Goal: Transaction & Acquisition: Purchase product/service

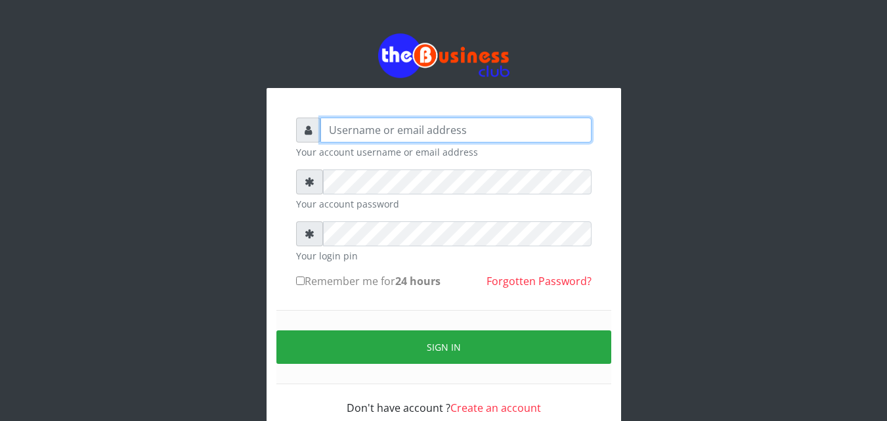
click at [450, 135] on input "text" at bounding box center [455, 130] width 271 height 25
type input "omodaraoluwabukola7@gmail.com"
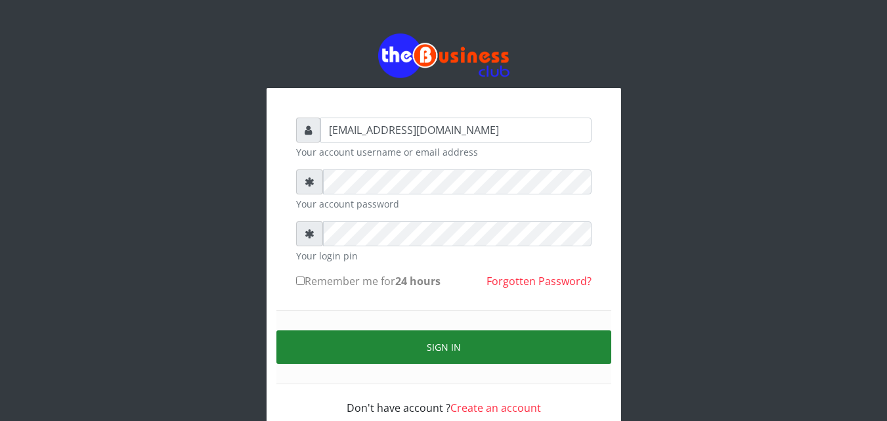
click at [408, 354] on button "Sign in" at bounding box center [443, 346] width 335 height 33
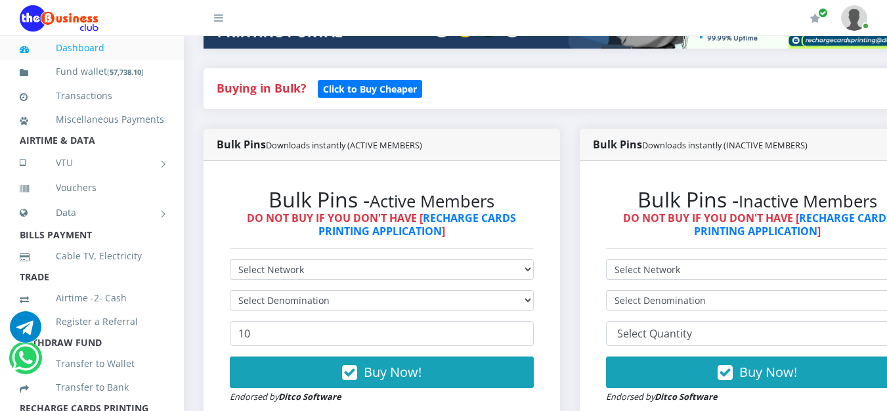
scroll to position [328, 0]
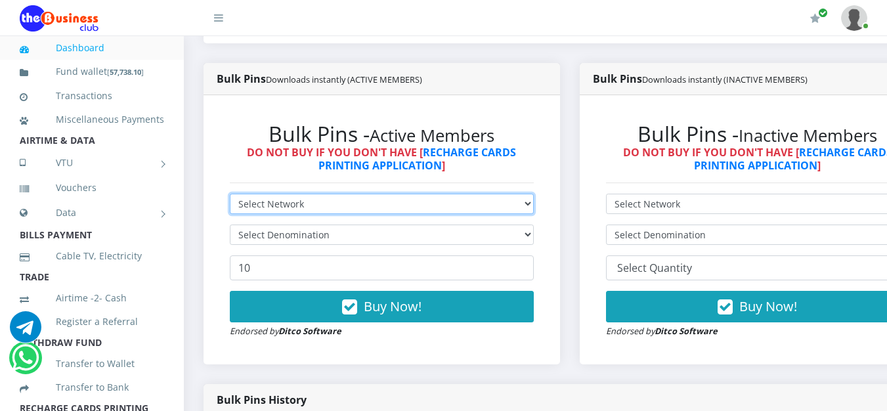
click at [534, 202] on select "Select Network MTN Globacom 9Mobile Airtel" at bounding box center [382, 204] width 304 height 20
select select "MTN"
click at [230, 196] on select "Select Network MTN Globacom 9Mobile Airtel" at bounding box center [382, 204] width 304 height 20
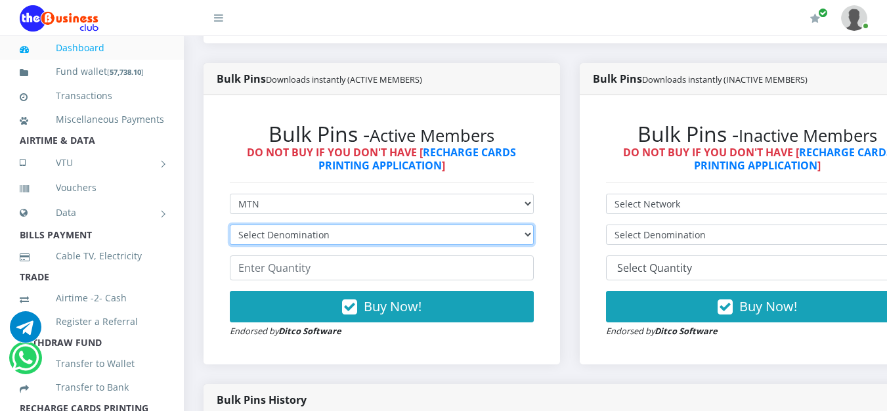
click at [532, 233] on select "Select Denomination MTN NGN100 - ₦96.99 MTN NGN200 - ₦193.98 MTN NGN400 - ₦387.…" at bounding box center [382, 235] width 304 height 20
select select "193.98-200"
click at [230, 227] on select "Select Denomination MTN NGN100 - ₦96.99 MTN NGN200 - ₦193.98 MTN NGN400 - ₦387.…" at bounding box center [382, 235] width 304 height 20
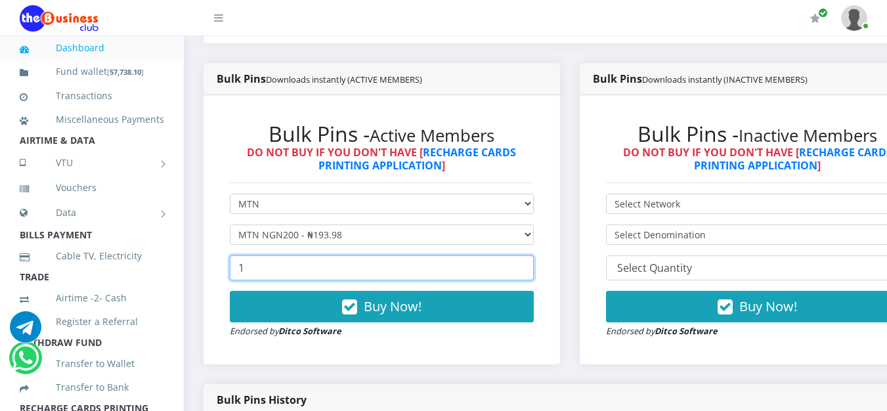
click at [527, 269] on input "1" at bounding box center [382, 267] width 304 height 25
click at [527, 269] on input "2" at bounding box center [382, 267] width 304 height 25
click at [527, 269] on input "3" at bounding box center [382, 267] width 304 height 25
click at [527, 269] on input "18" at bounding box center [382, 267] width 304 height 25
click at [527, 269] on input "19" at bounding box center [382, 267] width 304 height 25
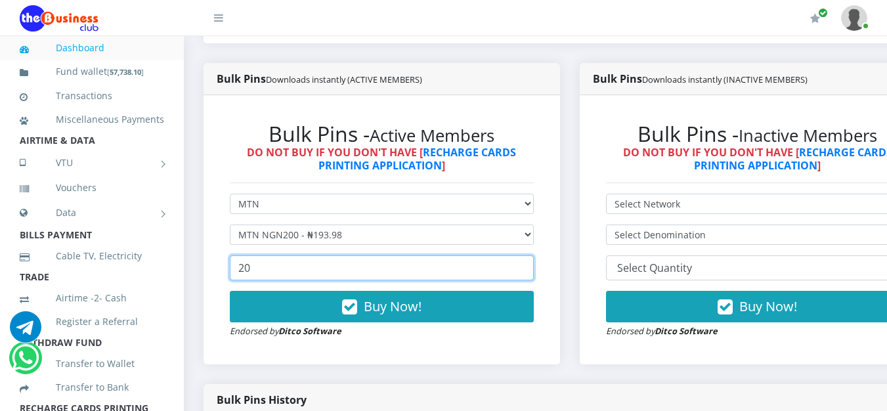
click at [527, 269] on input "20" at bounding box center [382, 267] width 304 height 25
click at [527, 269] on input "21" at bounding box center [382, 267] width 304 height 25
click at [527, 269] on input "22" at bounding box center [382, 267] width 304 height 25
click at [527, 269] on input "23" at bounding box center [382, 267] width 304 height 25
click at [527, 269] on input "24" at bounding box center [382, 267] width 304 height 25
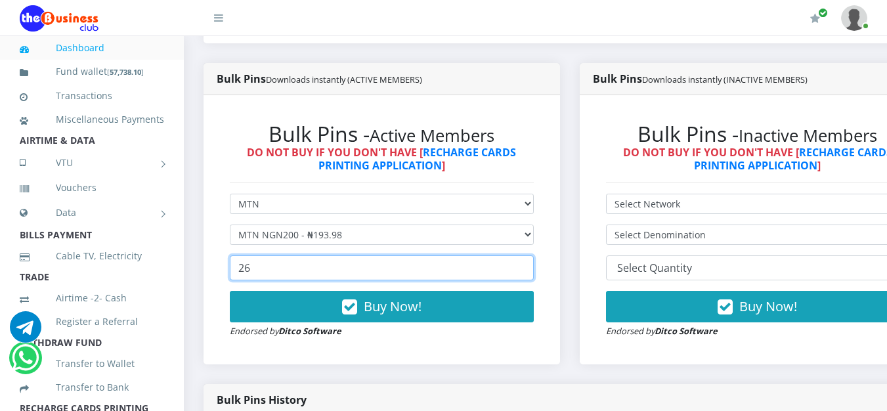
click at [527, 269] on input "26" at bounding box center [382, 267] width 304 height 25
click at [527, 269] on input "27" at bounding box center [382, 267] width 304 height 25
click at [527, 269] on input "28" at bounding box center [382, 267] width 304 height 25
click at [527, 269] on input "29" at bounding box center [382, 267] width 304 height 25
click at [527, 269] on input "30" at bounding box center [382, 267] width 304 height 25
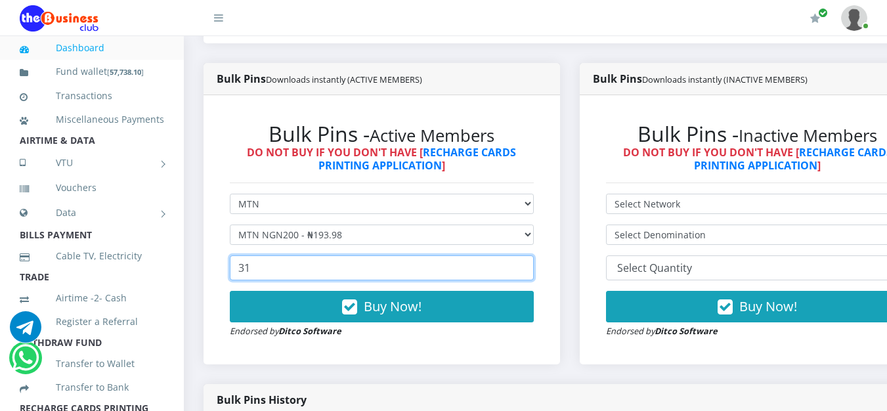
click at [527, 269] on input "31" at bounding box center [382, 267] width 304 height 25
click at [527, 269] on input "32" at bounding box center [382, 267] width 304 height 25
click at [527, 269] on input "33" at bounding box center [382, 267] width 304 height 25
click at [527, 269] on input "34" at bounding box center [382, 267] width 304 height 25
click at [527, 269] on input "35" at bounding box center [382, 267] width 304 height 25
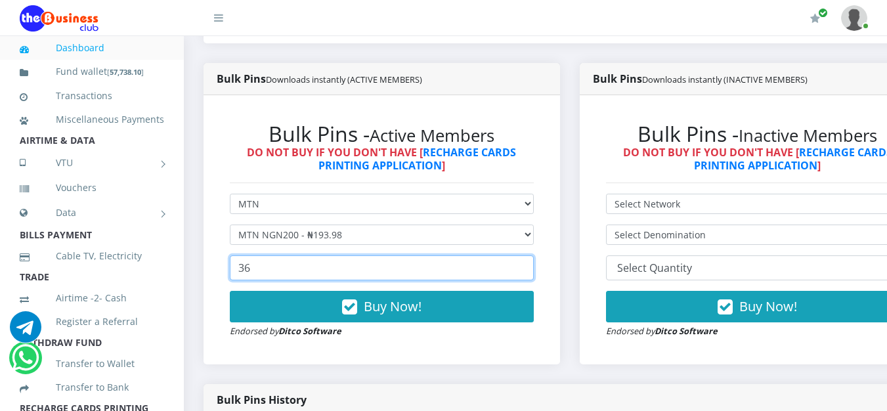
click at [527, 269] on input "36" at bounding box center [382, 267] width 304 height 25
click at [527, 269] on input "37" at bounding box center [382, 267] width 304 height 25
click at [527, 269] on input "38" at bounding box center [382, 267] width 304 height 25
click at [527, 269] on input "39" at bounding box center [382, 267] width 304 height 25
type input "40"
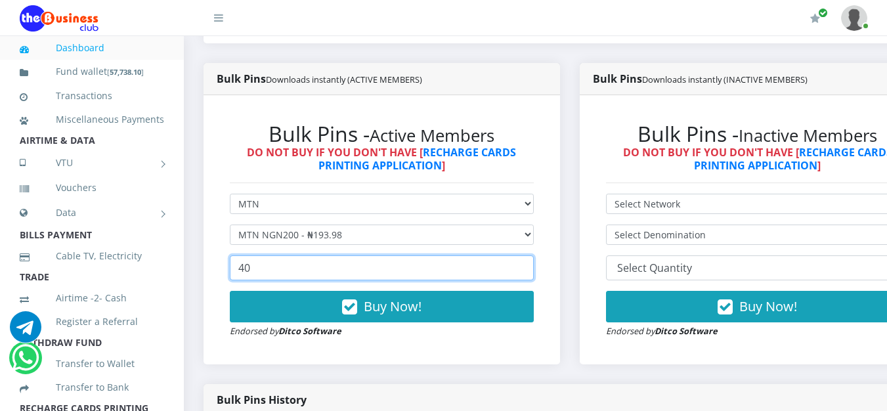
click at [527, 269] on input "40" at bounding box center [382, 267] width 304 height 25
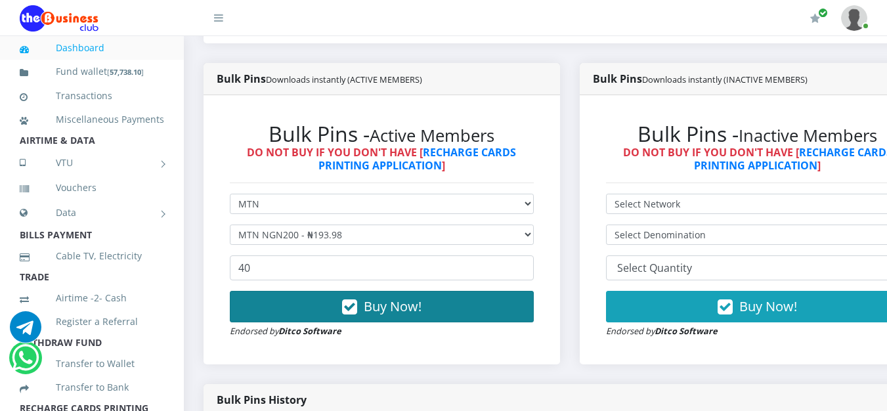
click at [448, 315] on button "Buy Now!" at bounding box center [382, 307] width 304 height 32
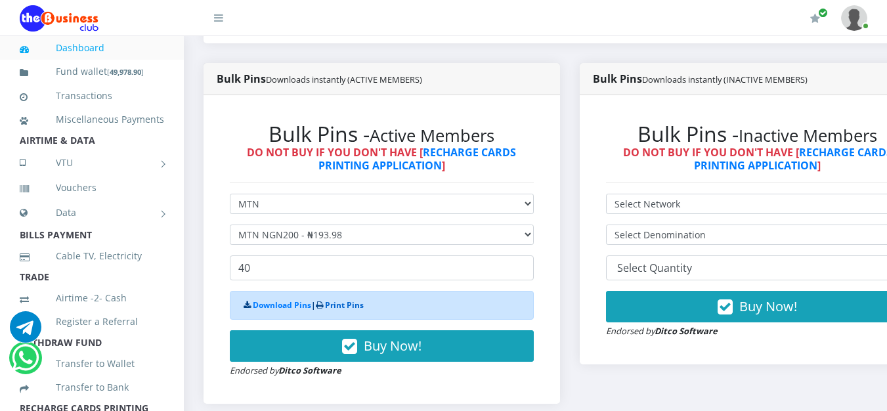
click at [355, 311] on link "Print Pins" at bounding box center [344, 304] width 39 height 11
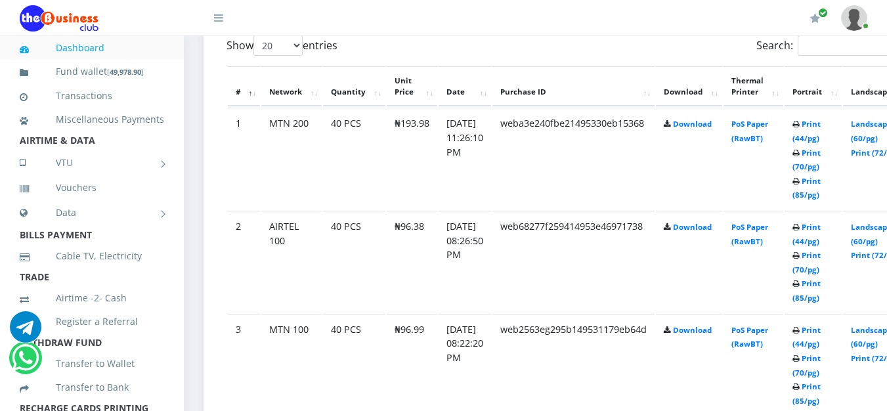
scroll to position [657, 0]
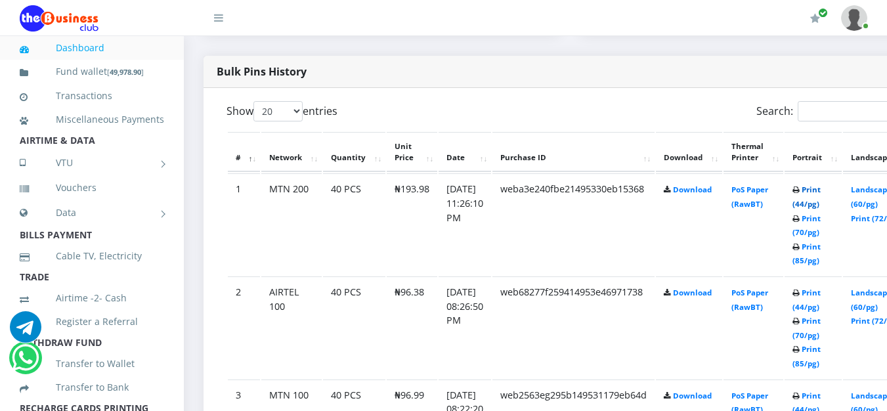
click at [821, 196] on link "Print (44/pg)" at bounding box center [807, 197] width 28 height 24
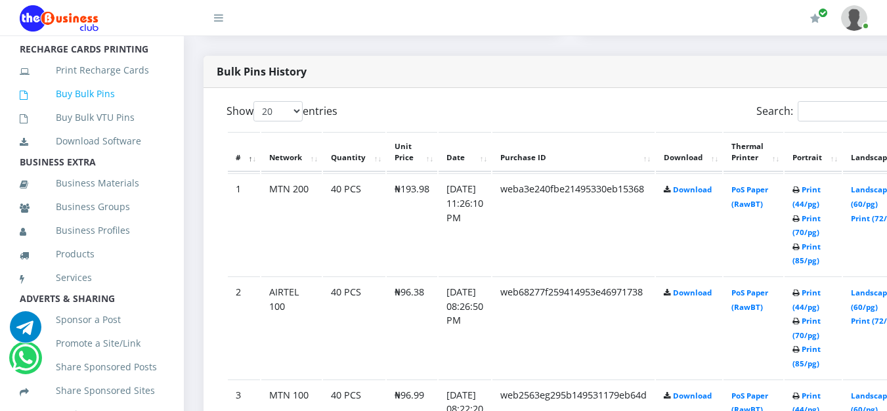
click at [89, 109] on link "Buy Bulk Pins" at bounding box center [92, 94] width 144 height 30
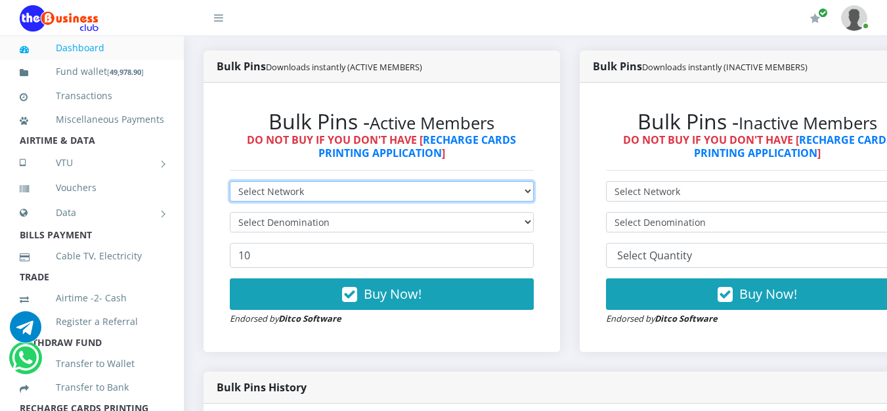
click at [529, 197] on select "Select Network MTN Globacom 9Mobile Airtel" at bounding box center [382, 191] width 304 height 20
select select "MTN"
click at [230, 184] on select "Select Network MTN Globacom 9Mobile Airtel" at bounding box center [382, 191] width 304 height 20
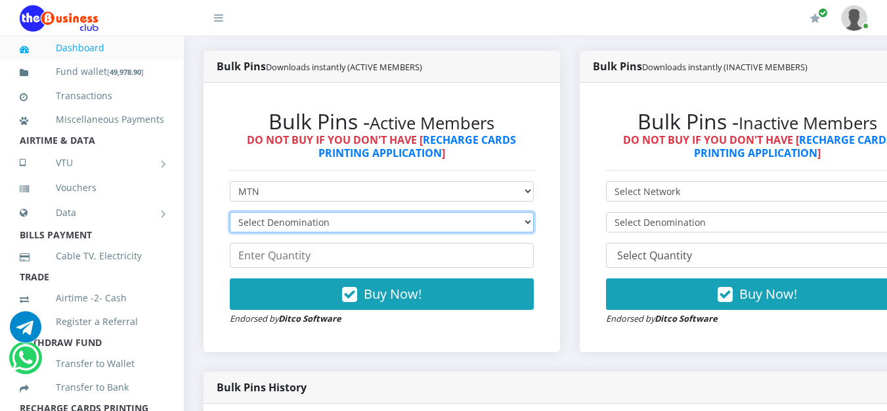
click at [531, 225] on select "Select Denomination MTN NGN100 - ₦96.99 MTN NGN200 - ₦193.98 MTN NGN400 - ₦387.…" at bounding box center [382, 222] width 304 height 20
select select "193.98-200"
click at [230, 215] on select "Select Denomination MTN NGN100 - ₦96.99 MTN NGN200 - ₦193.98 MTN NGN400 - ₦387.…" at bounding box center [382, 222] width 304 height 20
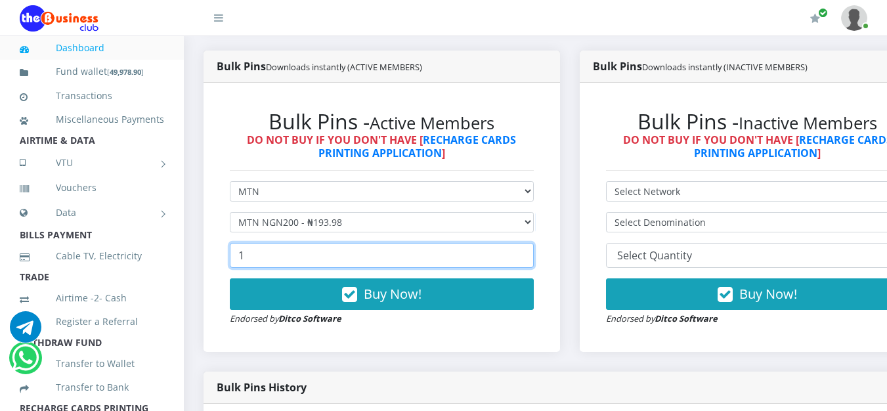
click at [529, 257] on input "1" at bounding box center [382, 255] width 304 height 25
click at [529, 257] on input "13" at bounding box center [382, 255] width 304 height 25
click at [529, 257] on input "14" at bounding box center [382, 255] width 304 height 25
click at [529, 257] on input "15" at bounding box center [382, 255] width 304 height 25
click at [529, 257] on input "16" at bounding box center [382, 255] width 304 height 25
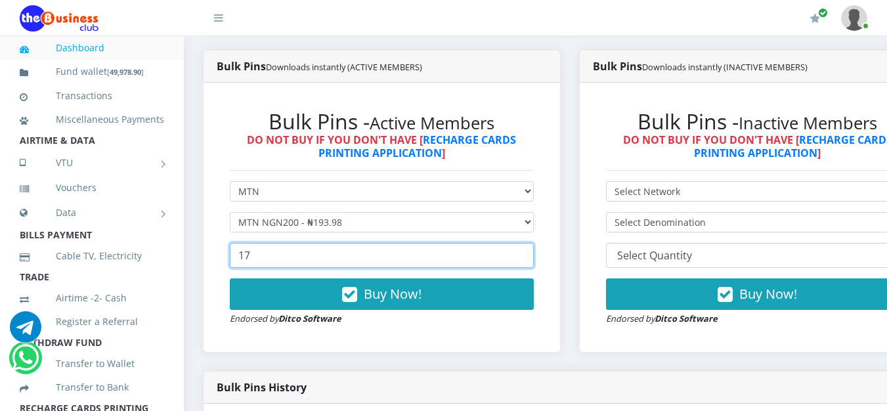
click at [529, 257] on input "17" at bounding box center [382, 255] width 304 height 25
click at [529, 257] on input "18" at bounding box center [382, 255] width 304 height 25
click at [529, 257] on input "19" at bounding box center [382, 255] width 304 height 25
click at [529, 257] on input "20" at bounding box center [382, 255] width 304 height 25
click at [529, 257] on input "21" at bounding box center [382, 255] width 304 height 25
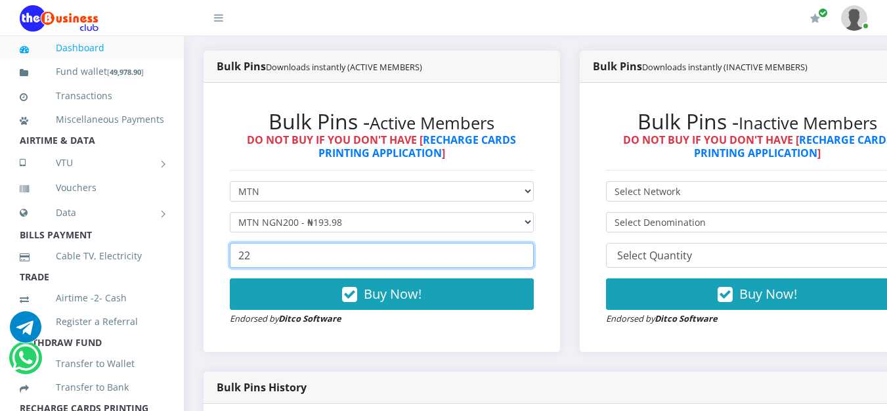
click at [529, 257] on input "22" at bounding box center [382, 255] width 304 height 25
click at [529, 257] on input "23" at bounding box center [382, 255] width 304 height 25
click at [529, 257] on input "24" at bounding box center [382, 255] width 304 height 25
click at [529, 257] on input "25" at bounding box center [382, 255] width 304 height 25
click at [529, 257] on input "26" at bounding box center [382, 255] width 304 height 25
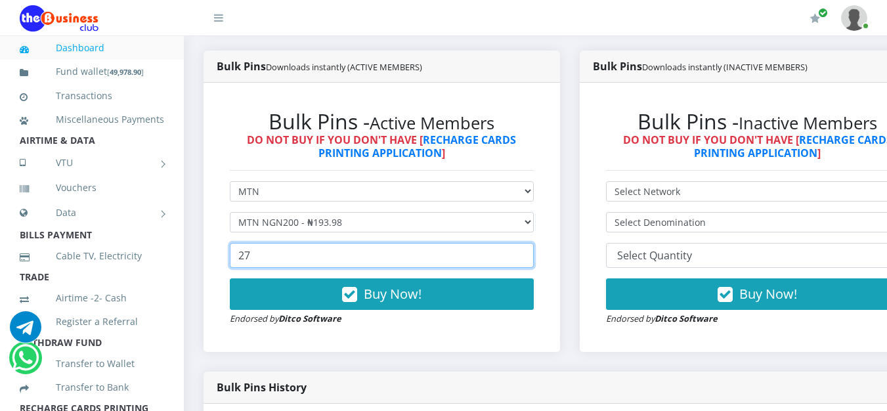
click at [529, 257] on input "27" at bounding box center [382, 255] width 304 height 25
click at [529, 257] on input "39" at bounding box center [382, 255] width 304 height 25
click at [529, 257] on input "40" at bounding box center [382, 255] width 304 height 25
click at [529, 257] on input "55" at bounding box center [382, 255] width 304 height 25
click at [529, 257] on input "56" at bounding box center [382, 255] width 304 height 25
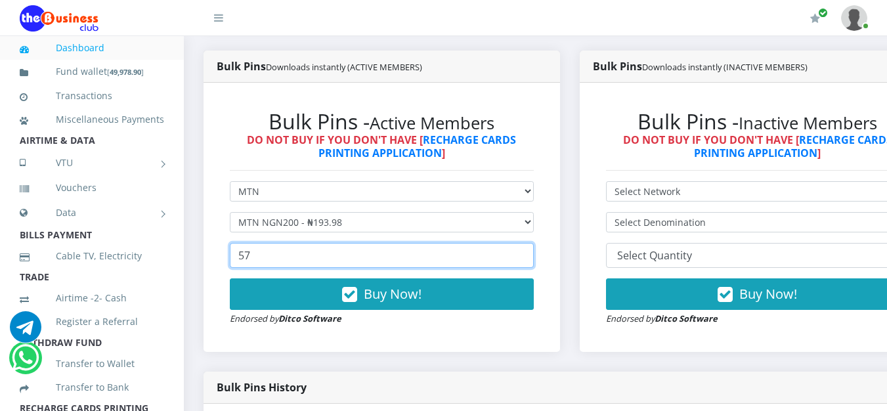
click at [529, 257] on input "57" at bounding box center [382, 255] width 304 height 25
click at [529, 257] on input "64" at bounding box center [382, 255] width 304 height 25
click at [529, 257] on input "65" at bounding box center [382, 255] width 304 height 25
click at [529, 257] on input "66" at bounding box center [382, 255] width 304 height 25
click at [529, 257] on input "67" at bounding box center [382, 255] width 304 height 25
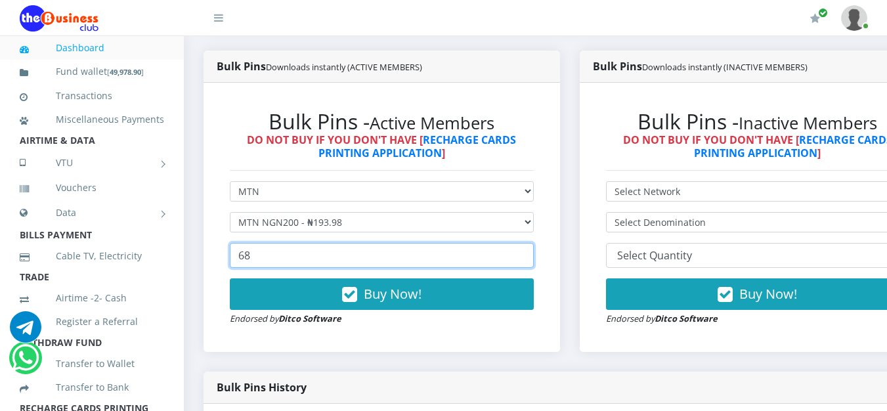
click at [529, 257] on input "68" at bounding box center [382, 255] width 304 height 25
click at [529, 257] on input "69" at bounding box center [382, 255] width 304 height 25
click at [529, 257] on input "70" at bounding box center [382, 255] width 304 height 25
click at [529, 257] on input "71" at bounding box center [382, 255] width 304 height 25
click at [529, 257] on input "72" at bounding box center [382, 255] width 304 height 25
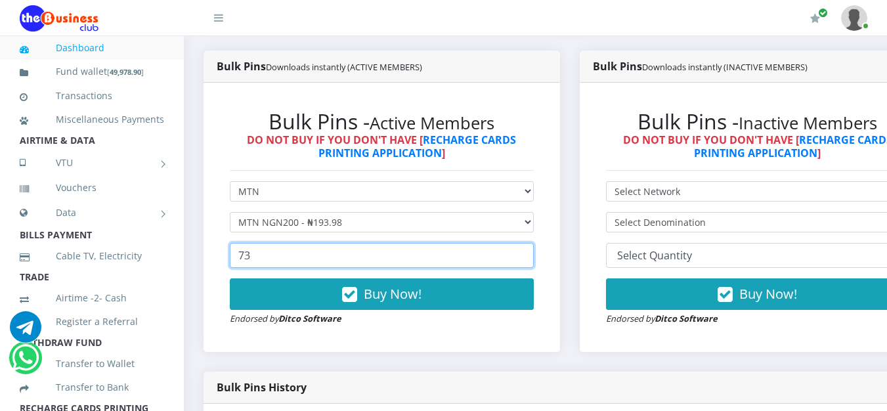
click at [529, 257] on input "73" at bounding box center [382, 255] width 304 height 25
click at [529, 257] on input "74" at bounding box center [382, 255] width 304 height 25
click at [529, 257] on input "75" at bounding box center [382, 255] width 304 height 25
click at [529, 257] on input "76" at bounding box center [382, 255] width 304 height 25
click at [529, 257] on input "77" at bounding box center [382, 255] width 304 height 25
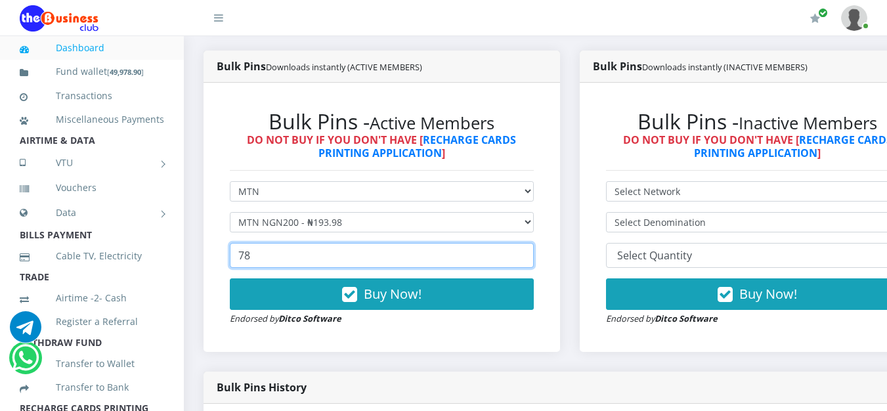
click at [529, 257] on input "78" at bounding box center [382, 255] width 304 height 25
click at [529, 257] on input "79" at bounding box center [382, 255] width 304 height 25
type input "80"
click at [529, 257] on input "80" at bounding box center [382, 255] width 304 height 25
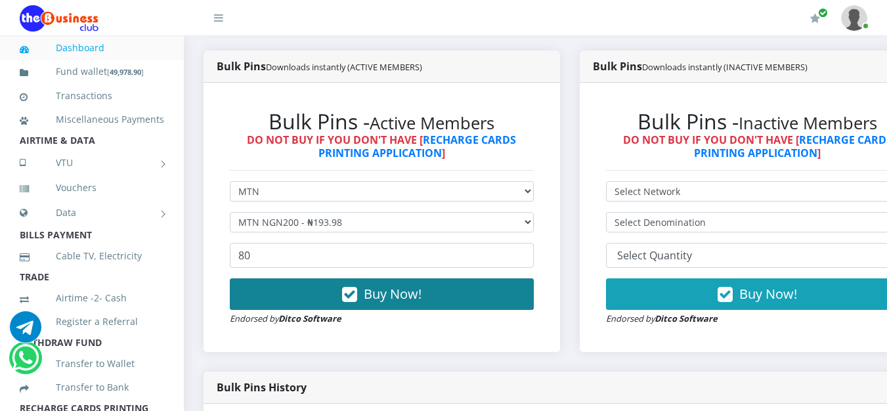
click at [394, 294] on span "Buy Now!" at bounding box center [393, 294] width 58 height 18
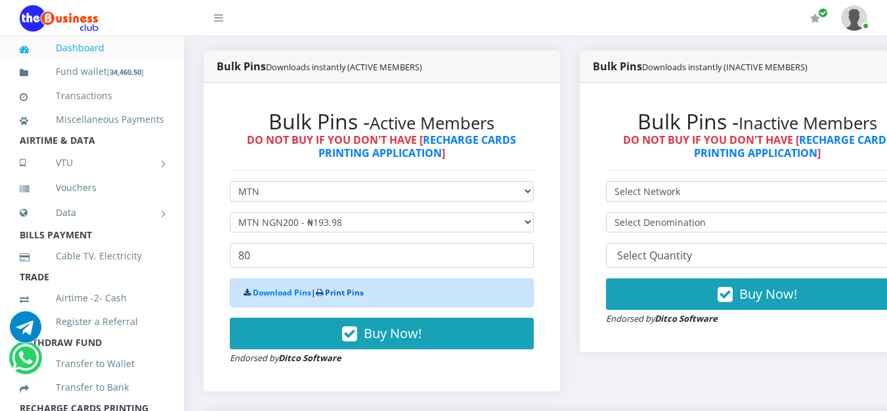
click at [361, 298] on link "Print Pins" at bounding box center [344, 292] width 39 height 11
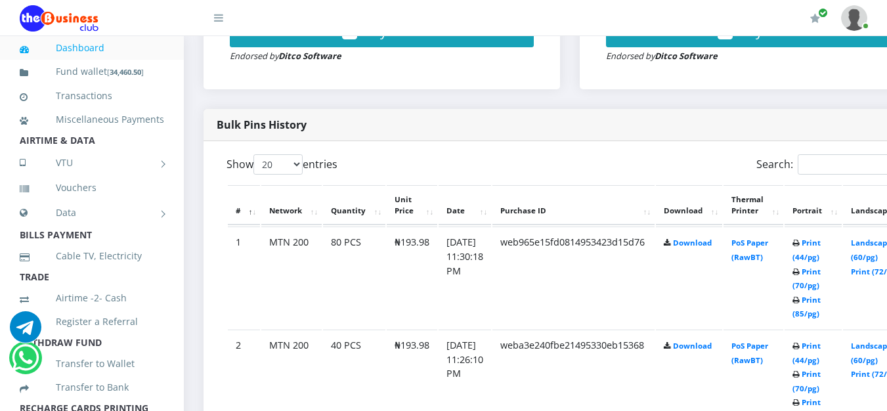
scroll to position [669, 0]
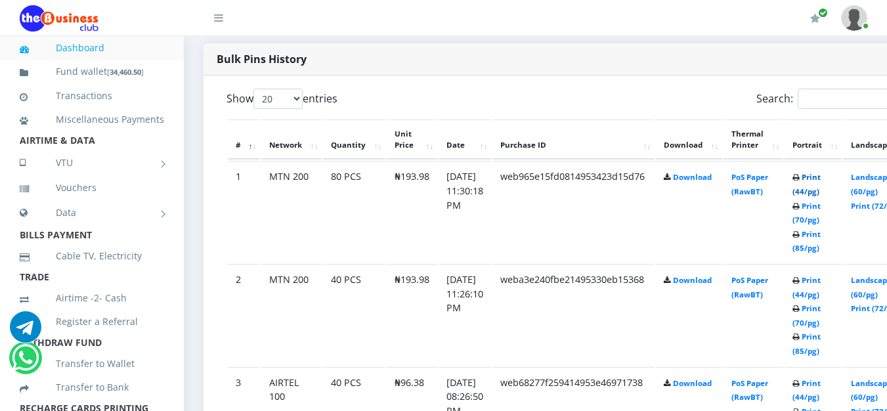
click at [821, 176] on link "Print (44/pg)" at bounding box center [807, 184] width 28 height 24
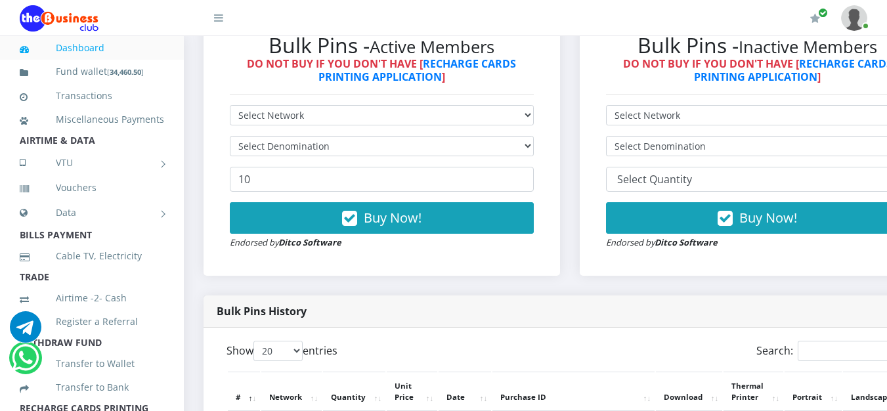
scroll to position [351, 0]
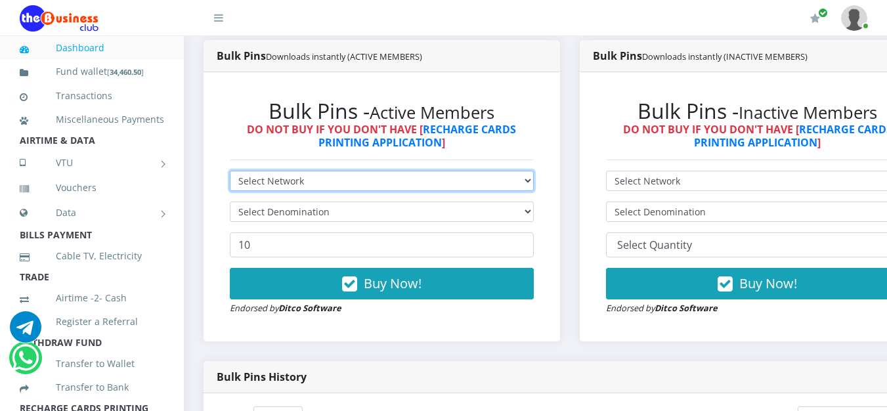
click at [534, 185] on select "Select Network MTN Globacom 9Mobile Airtel" at bounding box center [382, 181] width 304 height 20
click at [230, 173] on select "Select Network MTN Globacom 9Mobile Airtel" at bounding box center [382, 181] width 304 height 20
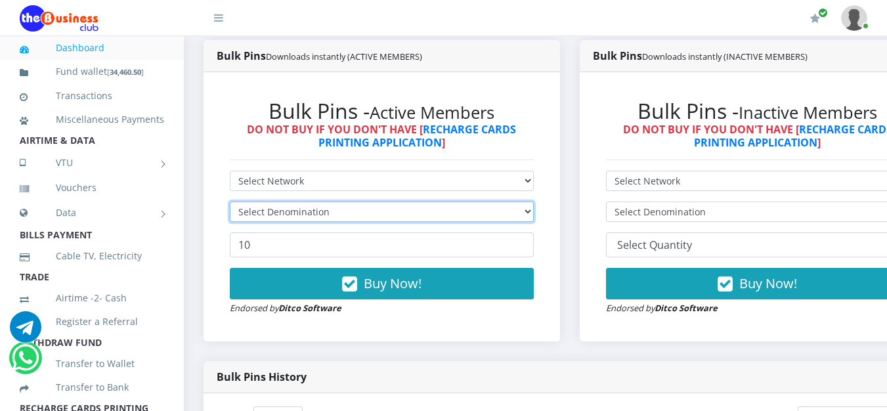
click at [534, 217] on select "Select Denomination" at bounding box center [382, 212] width 304 height 20
click at [534, 213] on select "Select Denomination" at bounding box center [382, 212] width 304 height 20
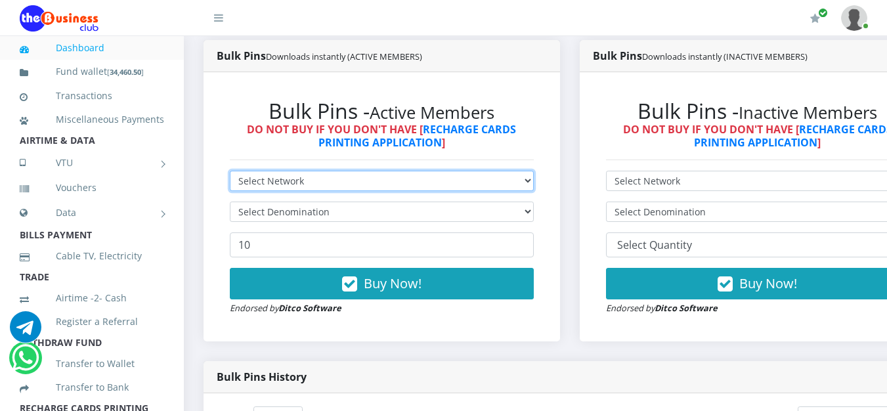
click at [534, 184] on select "Select Network MTN Globacom 9Mobile Airtel" at bounding box center [382, 181] width 304 height 20
click at [230, 173] on select "Select Network MTN Globacom 9Mobile Airtel" at bounding box center [382, 181] width 304 height 20
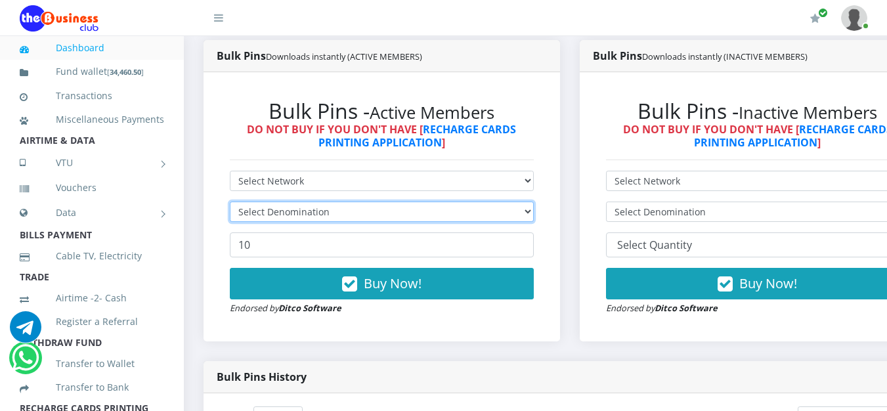
click at [534, 211] on select "Select Denomination" at bounding box center [382, 212] width 304 height 20
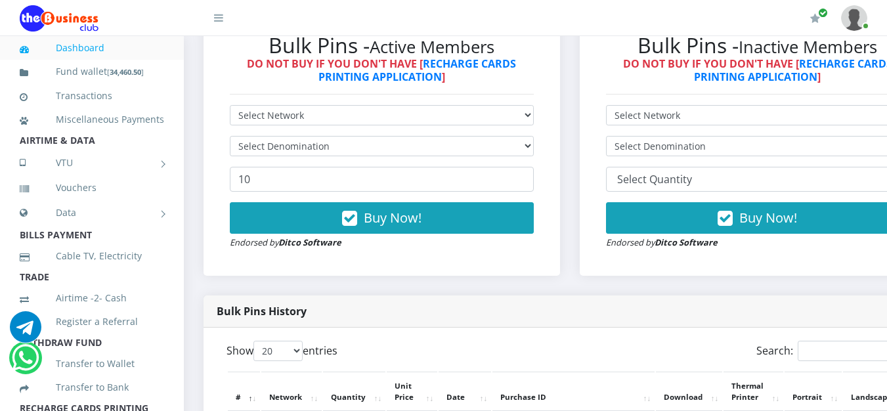
click at [433, 312] on div "Bulk Pins History" at bounding box center [570, 311] width 732 height 32
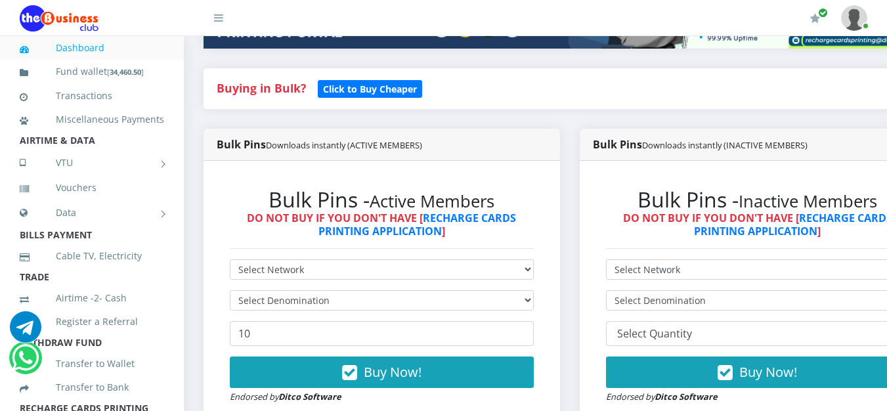
scroll to position [328, 0]
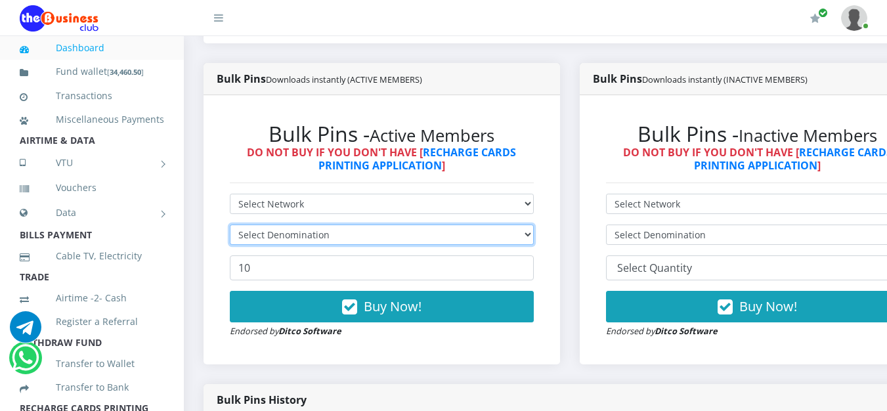
click at [395, 243] on select "Select Denomination" at bounding box center [382, 235] width 304 height 20
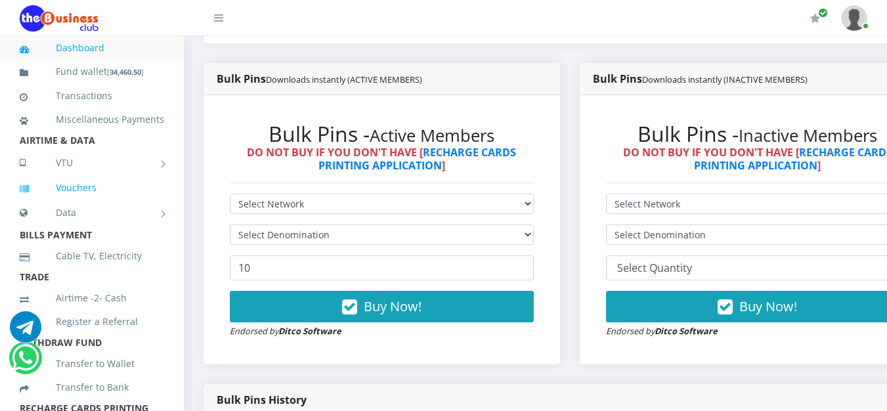
click at [92, 203] on link "Vouchers" at bounding box center [92, 188] width 144 height 30
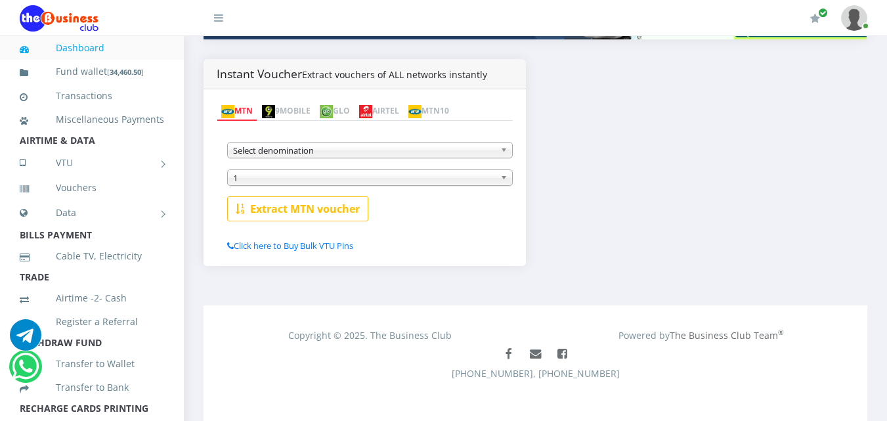
scroll to position [359, 0]
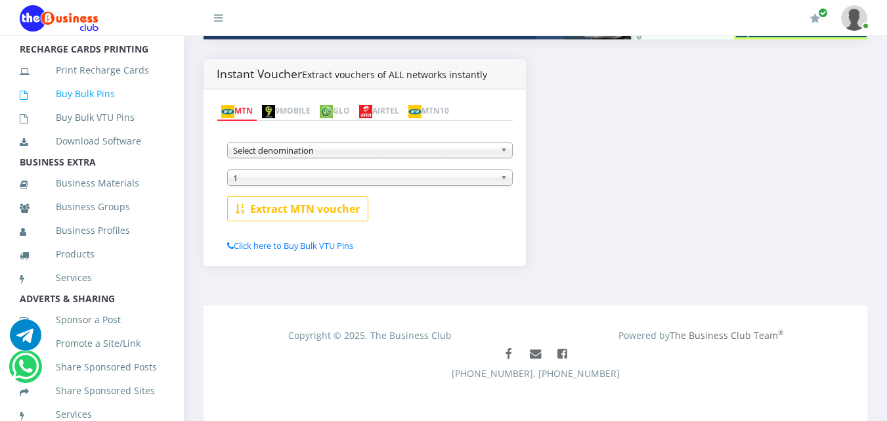
click at [100, 109] on link "Buy Bulk Pins" at bounding box center [92, 94] width 144 height 30
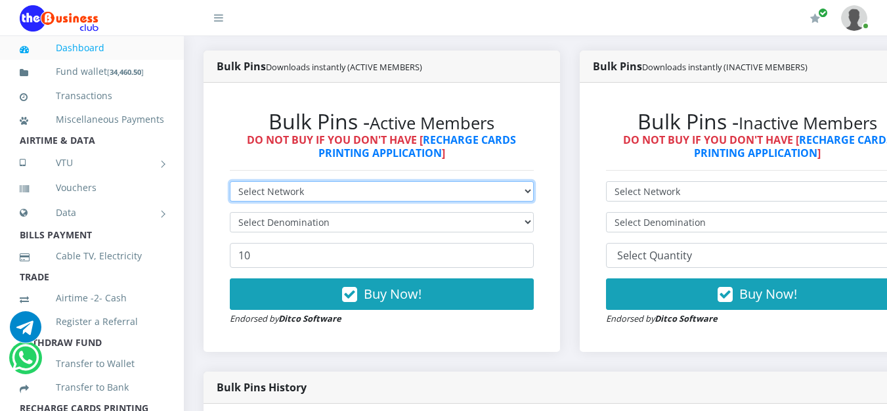
click at [466, 198] on select "Select Network MTN Globacom 9Mobile Airtel" at bounding box center [382, 191] width 304 height 20
select select "MTN"
click at [230, 184] on select "Select Network MTN Globacom 9Mobile Airtel" at bounding box center [382, 191] width 304 height 20
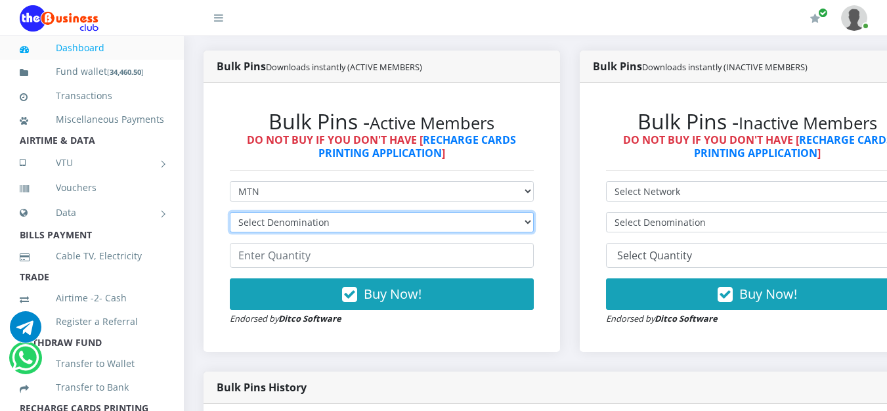
click at [534, 223] on select "Select Denomination MTN NGN100 - ₦96.99 MTN NGN200 - ₦193.98 MTN NGN400 - ₦387.…" at bounding box center [382, 222] width 304 height 20
select select "193.98-200"
click at [230, 215] on select "Select Denomination MTN NGN100 - ₦96.99 MTN NGN200 - ₦193.98 MTN NGN400 - ₦387.…" at bounding box center [382, 222] width 304 height 20
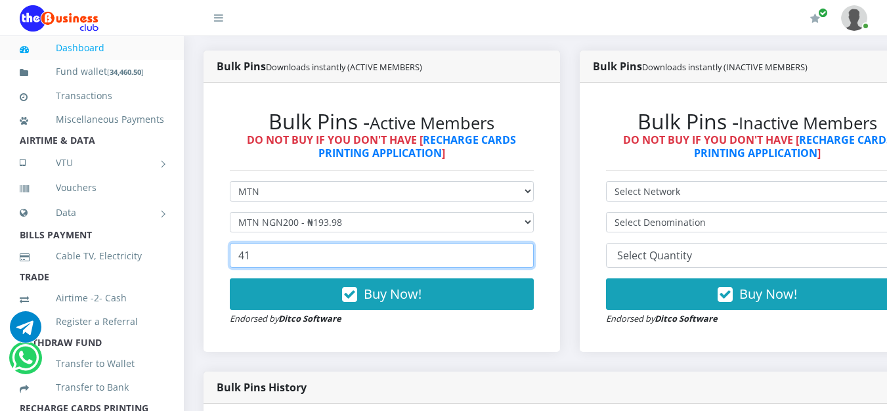
click at [534, 257] on input "41" at bounding box center [382, 255] width 304 height 25
click at [534, 257] on input "42" at bounding box center [382, 255] width 304 height 25
click at [534, 257] on input "43" at bounding box center [382, 255] width 304 height 25
click at [534, 257] on input "57" at bounding box center [382, 255] width 304 height 25
click at [534, 257] on input "75" at bounding box center [382, 255] width 304 height 25
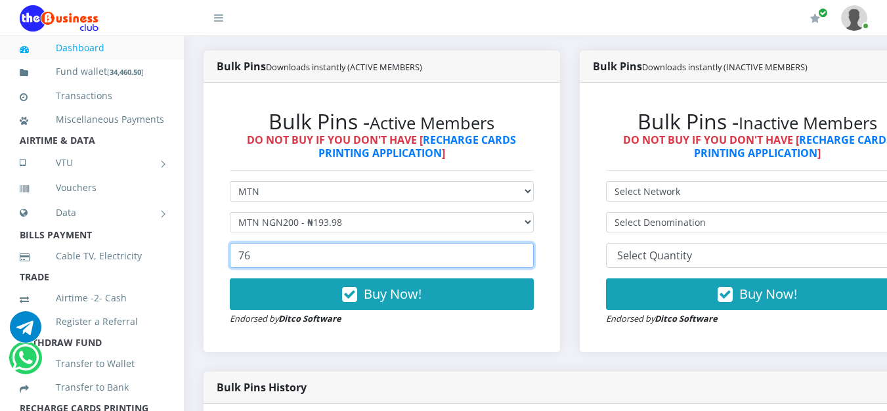
click at [534, 257] on input "76" at bounding box center [382, 255] width 304 height 25
click at [534, 257] on input "77" at bounding box center [382, 255] width 304 height 25
click at [534, 257] on input "78" at bounding box center [382, 255] width 304 height 25
click at [534, 257] on input "79" at bounding box center [382, 255] width 304 height 25
type input "80"
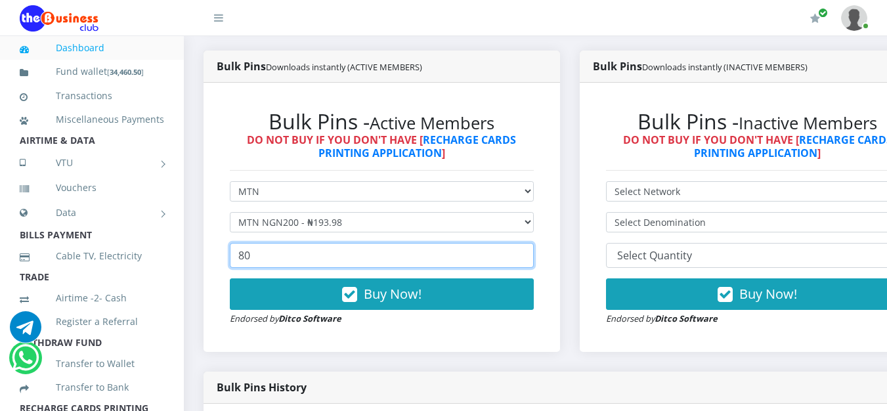
click at [534, 257] on input "80" at bounding box center [382, 255] width 304 height 25
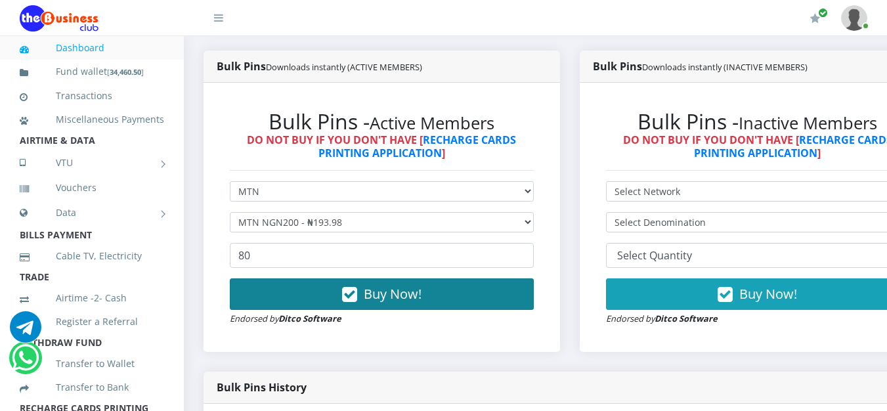
click at [390, 303] on span "Buy Now!" at bounding box center [393, 294] width 58 height 18
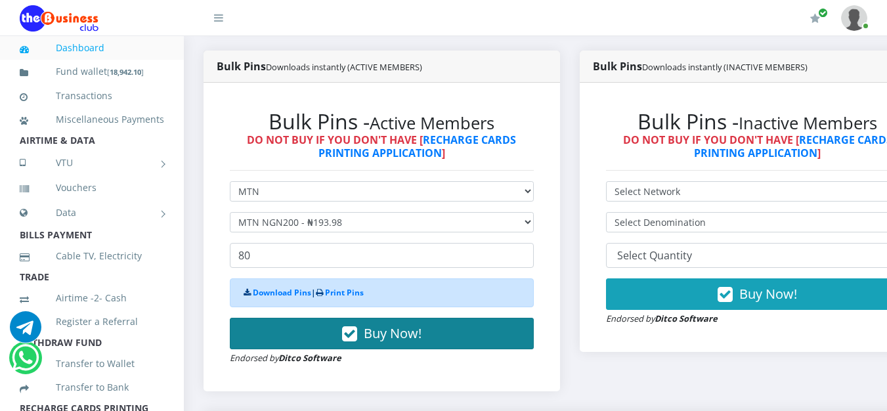
click at [390, 303] on div "Download Pins | Print Pins" at bounding box center [382, 292] width 304 height 29
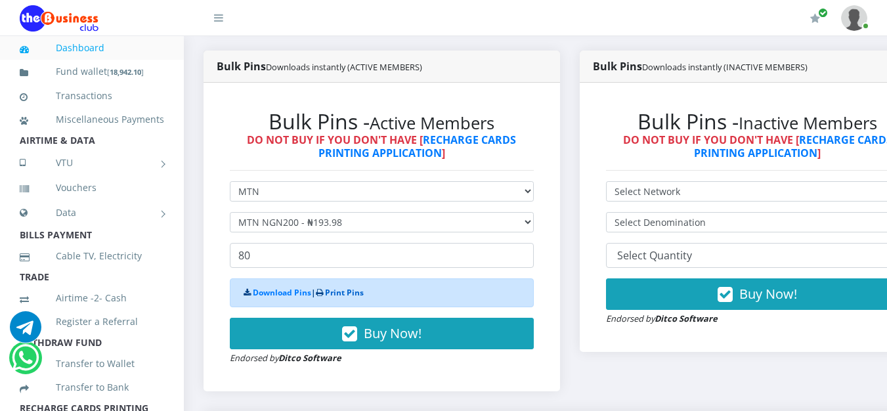
click at [349, 296] on link "Print Pins" at bounding box center [344, 292] width 39 height 11
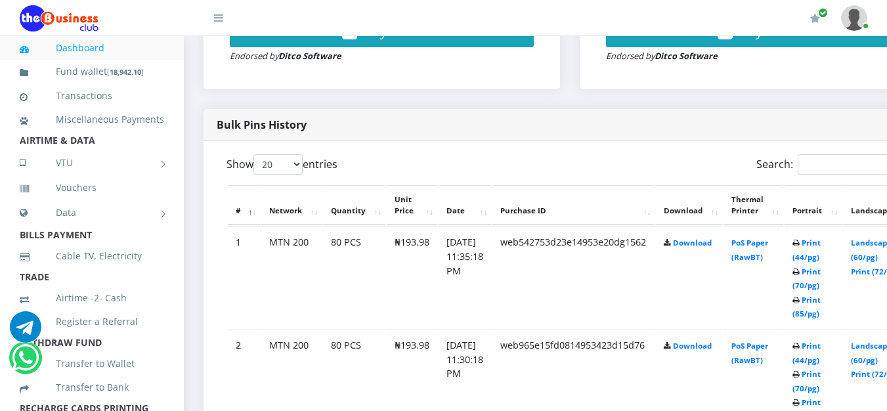
scroll to position [735, 0]
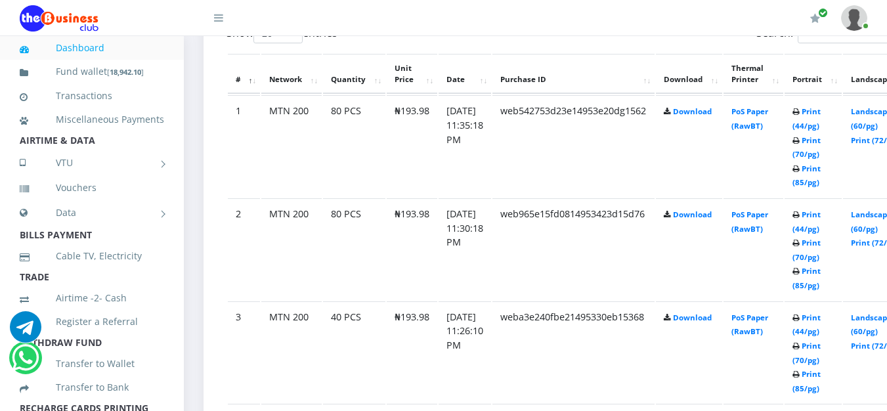
click at [800, 116] on icon at bounding box center [796, 112] width 7 height 8
click at [821, 110] on link "Print (44/pg)" at bounding box center [807, 118] width 28 height 24
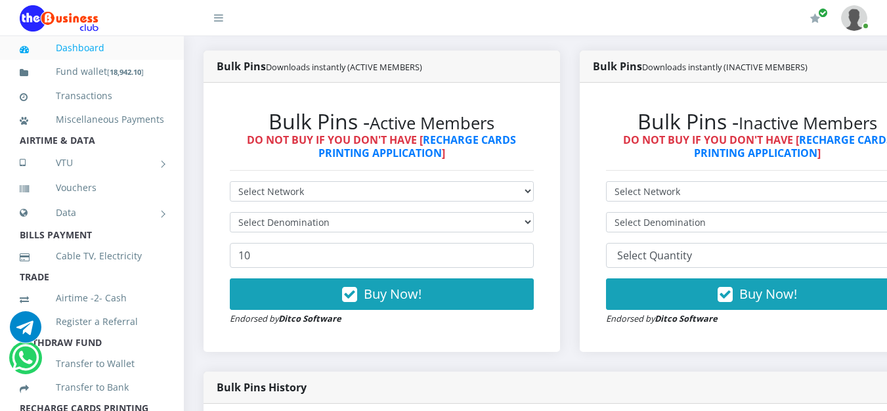
scroll to position [275, 0]
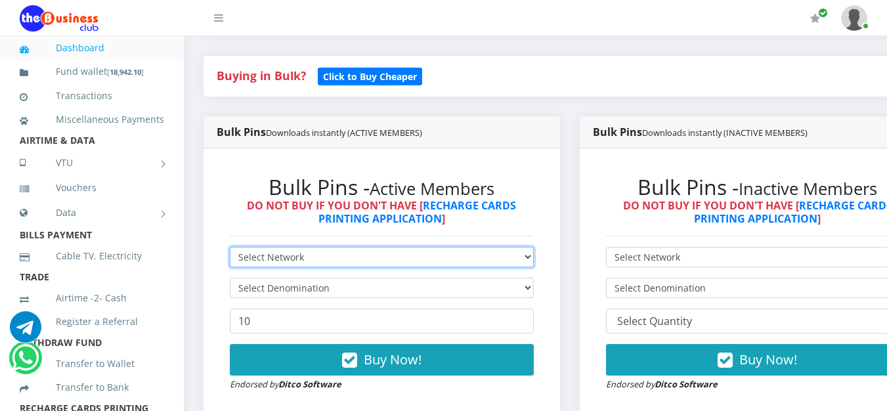
click at [534, 266] on select "Select Network MTN Globacom 9Mobile Airtel" at bounding box center [382, 257] width 304 height 20
click at [230, 250] on select "Select Network MTN Globacom 9Mobile Airtel" at bounding box center [382, 257] width 304 height 20
click at [534, 267] on select "Select Network MTN Globacom 9Mobile Airtel" at bounding box center [382, 257] width 304 height 20
select select "MTN"
click at [230, 250] on select "Select Network MTN Globacom 9Mobile Airtel" at bounding box center [382, 257] width 304 height 20
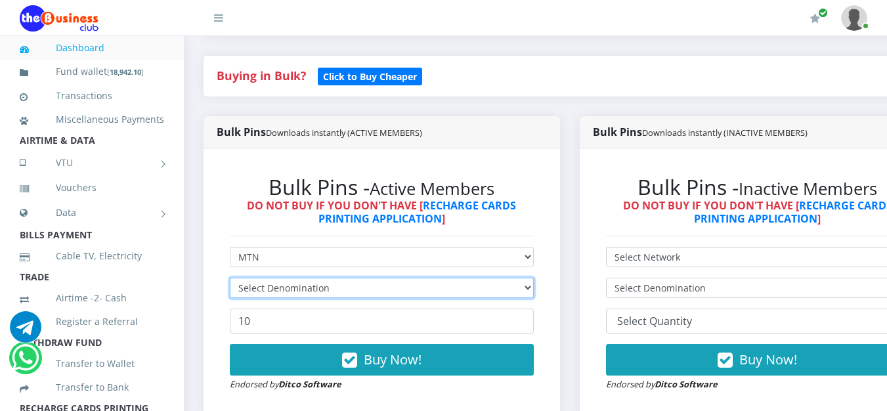
click at [534, 286] on select "Select Denomination" at bounding box center [382, 288] width 304 height 20
click at [528, 298] on select "Select Denomination" at bounding box center [382, 288] width 304 height 20
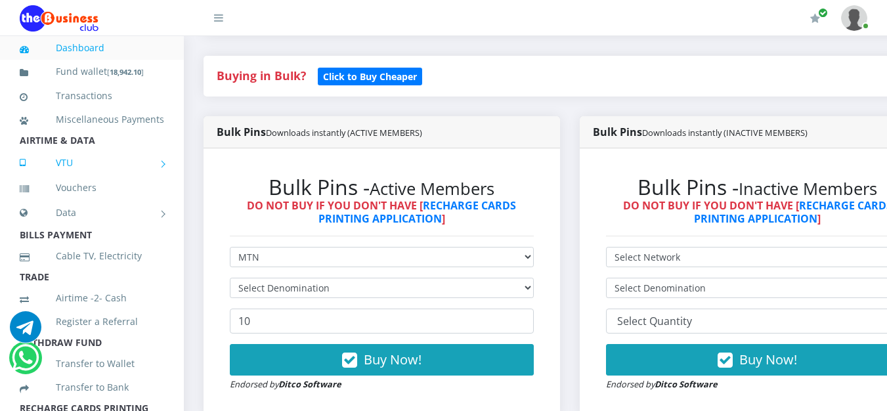
click at [86, 179] on link "VTU" at bounding box center [92, 162] width 144 height 33
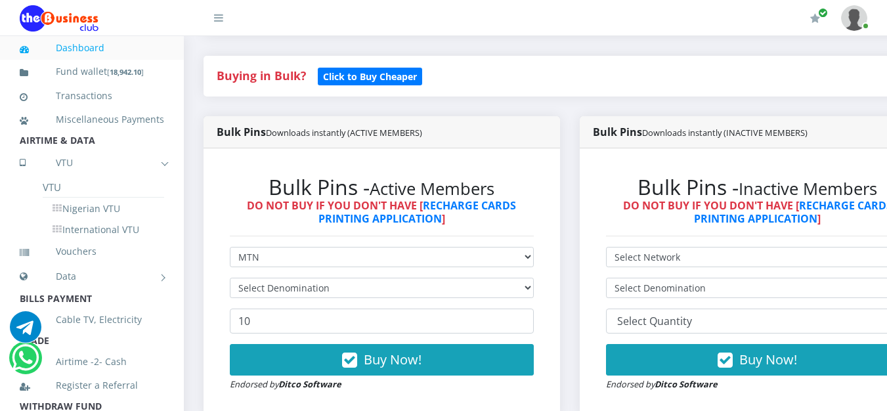
scroll to position [359, 0]
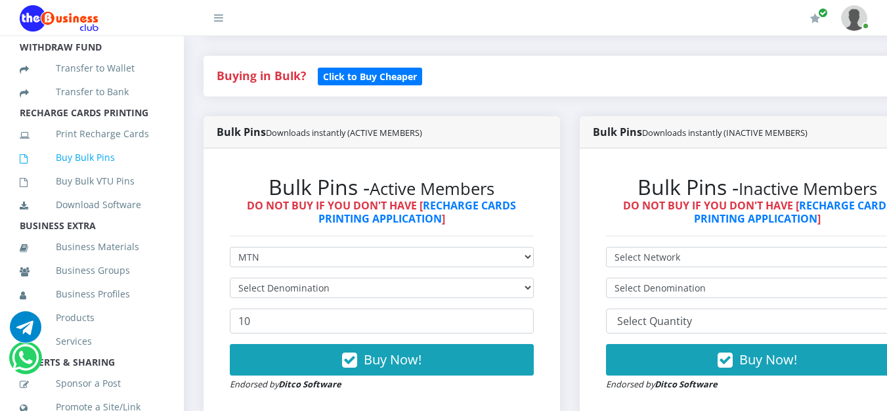
click at [116, 173] on link "Buy Bulk Pins" at bounding box center [92, 157] width 144 height 30
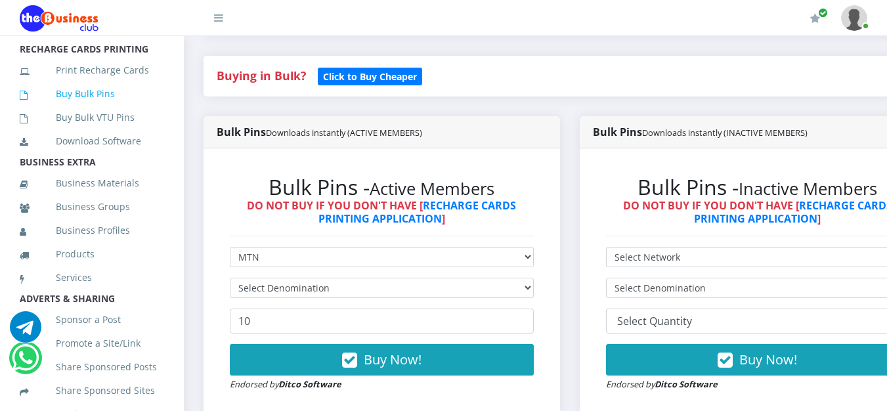
scroll to position [295, 0]
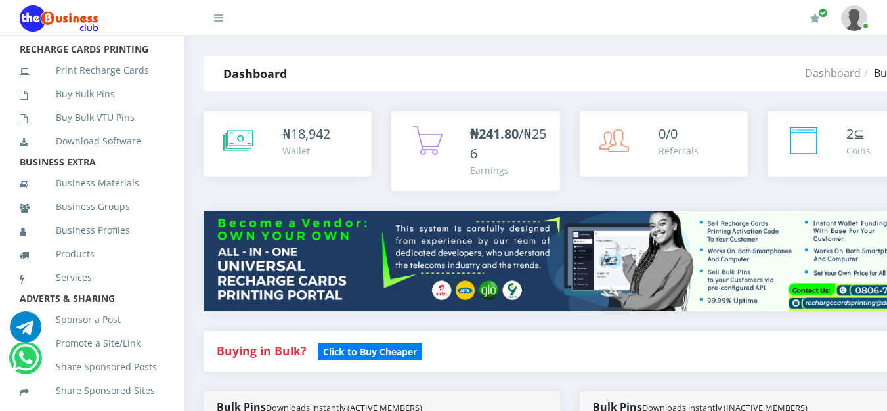
scroll to position [376, 0]
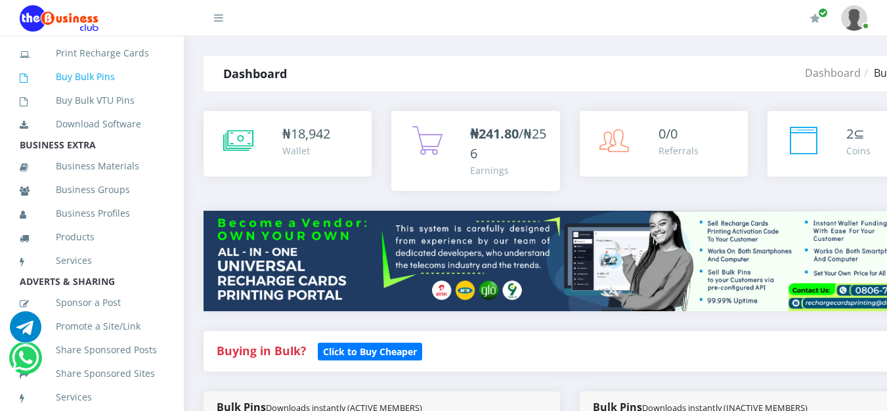
click at [117, 92] on link "Buy Bulk Pins" at bounding box center [92, 77] width 144 height 30
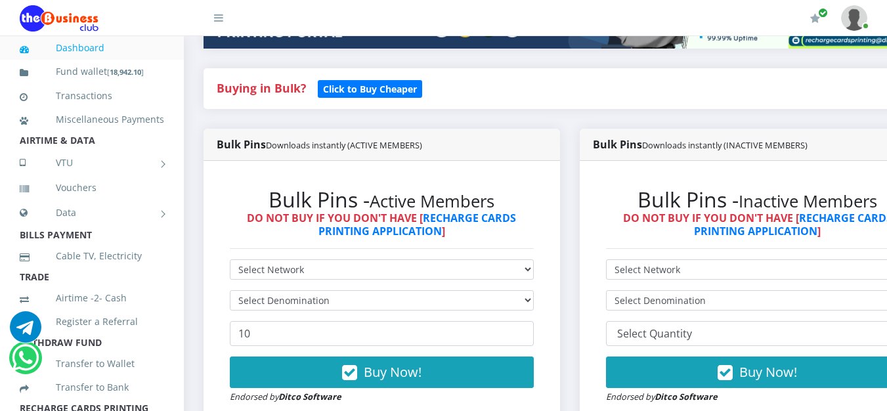
scroll to position [328, 0]
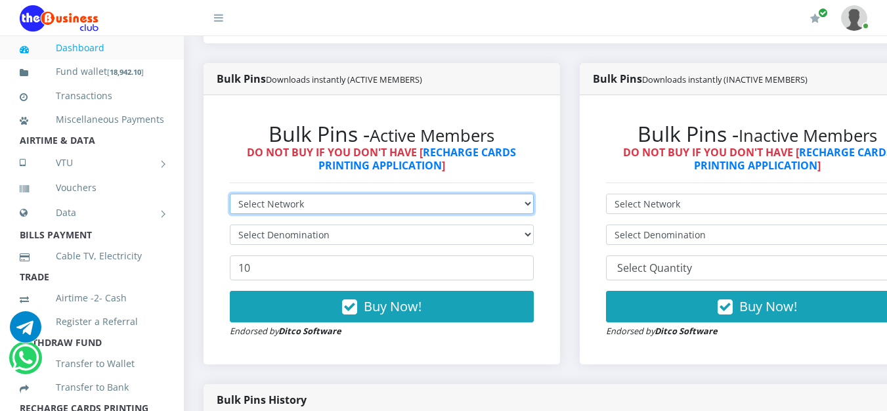
click at [534, 213] on select "Select Network MTN Globacom 9Mobile Airtel" at bounding box center [382, 204] width 304 height 20
select select "MTN"
click at [230, 196] on select "Select Network MTN Globacom 9Mobile Airtel" at bounding box center [382, 204] width 304 height 20
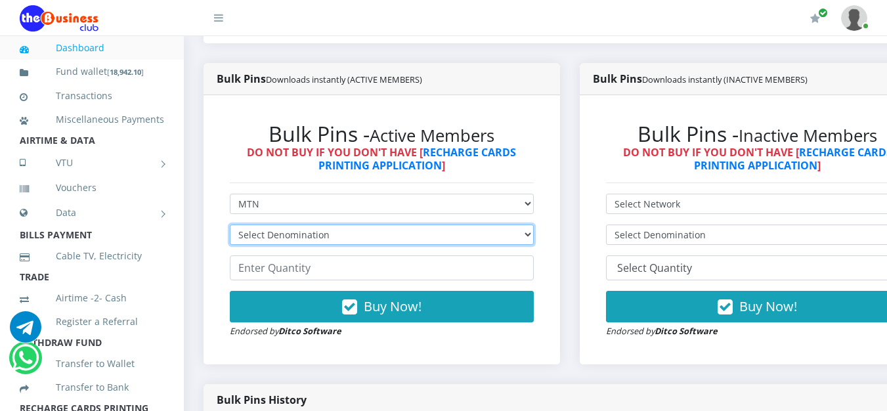
click at [534, 240] on select "Select Denomination MTN NGN100 - ₦96.99 MTN NGN200 - ₦193.98 MTN NGN400 - ₦387.…" at bounding box center [382, 235] width 304 height 20
select select "96.99-100"
click at [230, 227] on select "Select Denomination MTN NGN100 - ₦96.99 MTN NGN200 - ₦193.98 MTN NGN400 - ₦387.…" at bounding box center [382, 235] width 304 height 20
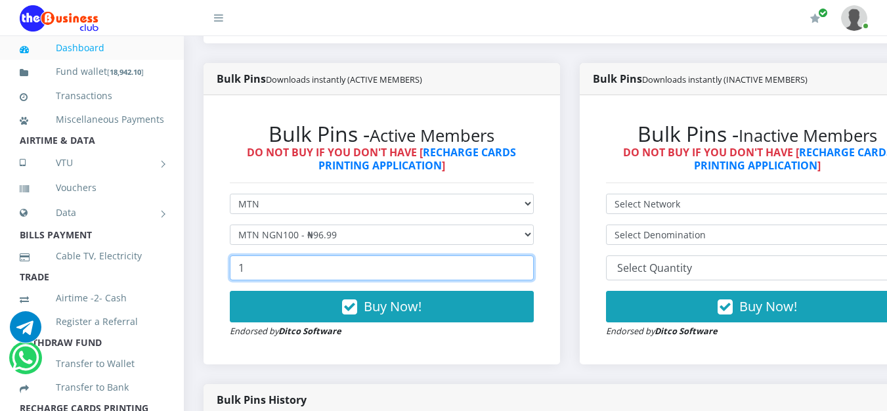
click at [534, 266] on input "1" at bounding box center [382, 267] width 304 height 25
click at [534, 266] on input "2" at bounding box center [382, 267] width 304 height 25
click at [534, 266] on input "94" at bounding box center [382, 267] width 304 height 25
click at [534, 266] on input "99" at bounding box center [382, 267] width 304 height 25
click at [534, 266] on input "100" at bounding box center [382, 267] width 304 height 25
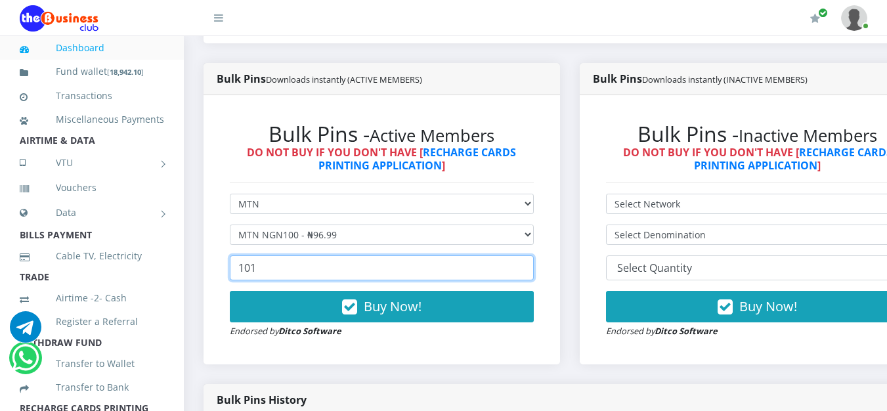
click at [534, 266] on input "101" at bounding box center [382, 267] width 304 height 25
click at [534, 266] on input "112" at bounding box center [382, 267] width 304 height 25
click at [534, 276] on input "111" at bounding box center [382, 267] width 304 height 25
click at [534, 276] on input "110" at bounding box center [382, 267] width 304 height 25
click at [534, 276] on input "109" at bounding box center [382, 267] width 304 height 25
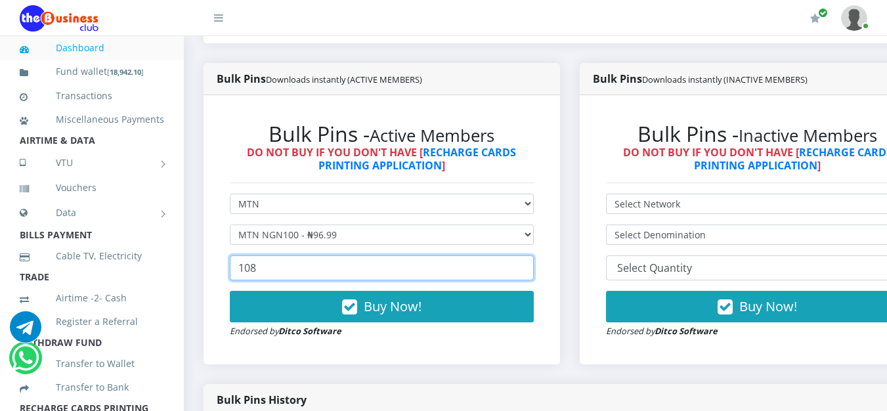
click at [534, 276] on input "108" at bounding box center [382, 267] width 304 height 25
click at [534, 276] on input "107" at bounding box center [382, 267] width 304 height 25
click at [534, 276] on input "106" at bounding box center [382, 267] width 304 height 25
click at [534, 276] on input "105" at bounding box center [382, 267] width 304 height 25
click at [534, 276] on input "104" at bounding box center [382, 267] width 304 height 25
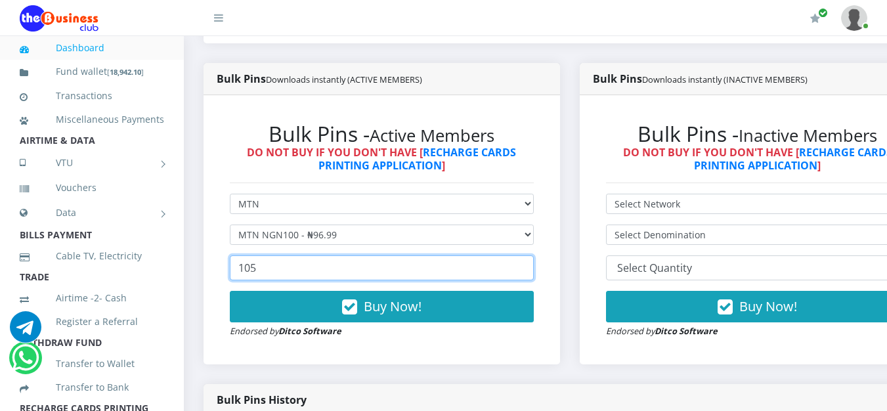
click at [534, 271] on input "105" at bounding box center [382, 267] width 304 height 25
click at [534, 271] on input "111" at bounding box center [382, 267] width 304 height 25
click at [534, 271] on input "112" at bounding box center [382, 267] width 304 height 25
click at [534, 271] on input "113" at bounding box center [382, 267] width 304 height 25
click at [534, 271] on input "114" at bounding box center [382, 267] width 304 height 25
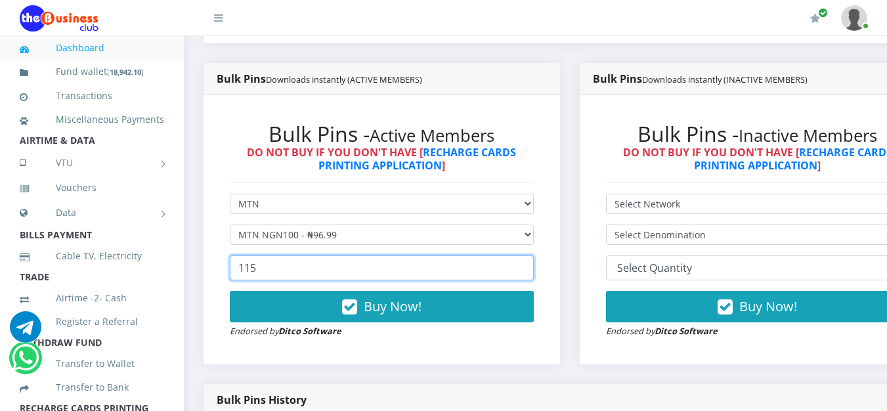
click at [534, 271] on input "115" at bounding box center [382, 267] width 304 height 25
click at [534, 271] on input "116" at bounding box center [382, 267] width 304 height 25
click at [534, 271] on input "117" at bounding box center [382, 267] width 304 height 25
click at [534, 271] on input "118" at bounding box center [382, 267] width 304 height 25
click at [534, 271] on input "119" at bounding box center [382, 267] width 304 height 25
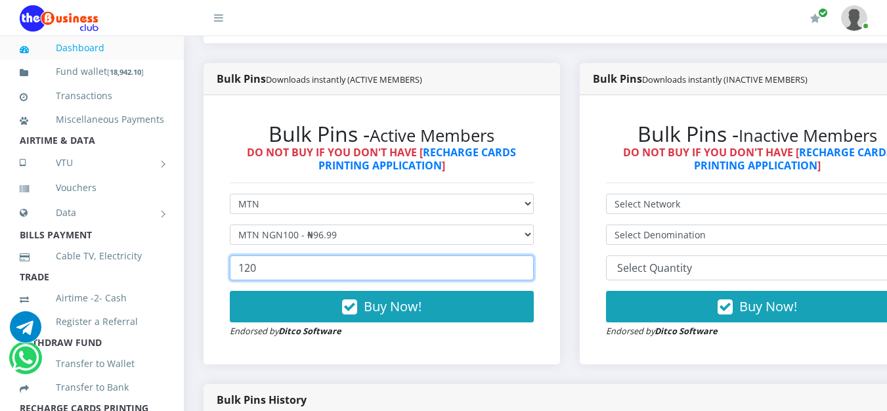
click at [534, 271] on input "120" at bounding box center [382, 267] width 304 height 25
click at [534, 271] on input "121" at bounding box center [382, 267] width 304 height 25
type input "120"
click at [533, 277] on input "120" at bounding box center [382, 267] width 304 height 25
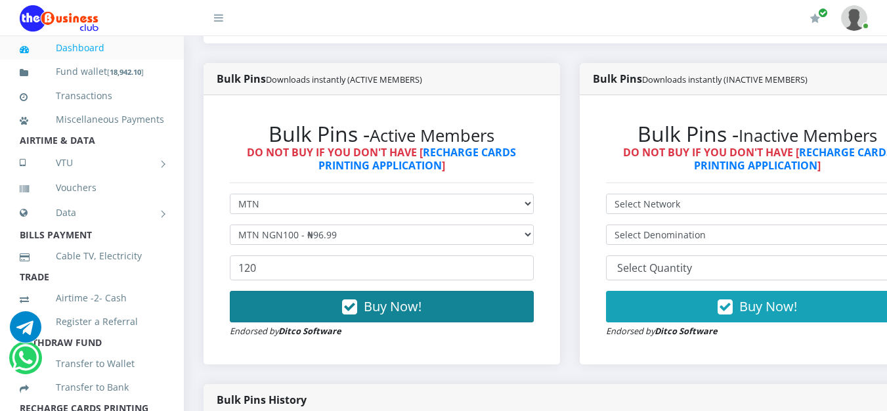
click at [369, 310] on span "Buy Now!" at bounding box center [393, 306] width 58 height 18
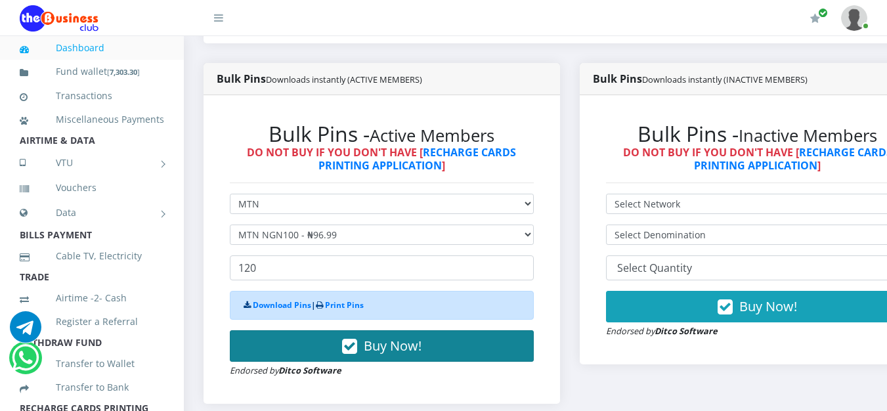
click at [369, 310] on div "Download Pins | Print Pins" at bounding box center [382, 305] width 304 height 29
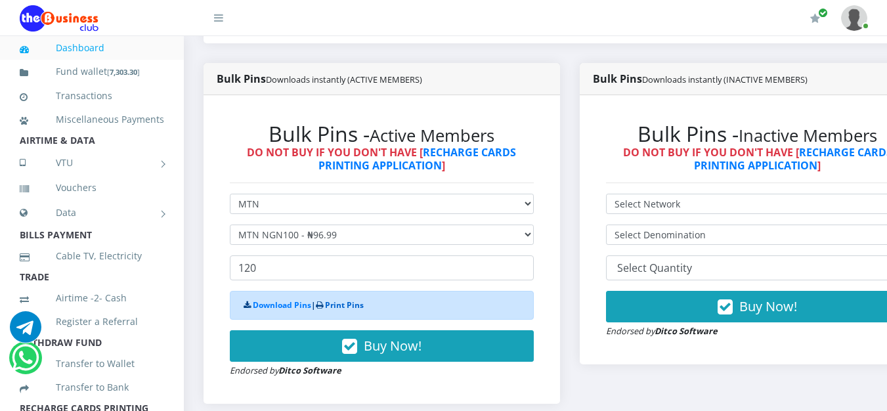
click at [342, 305] on link "Print Pins" at bounding box center [344, 304] width 39 height 11
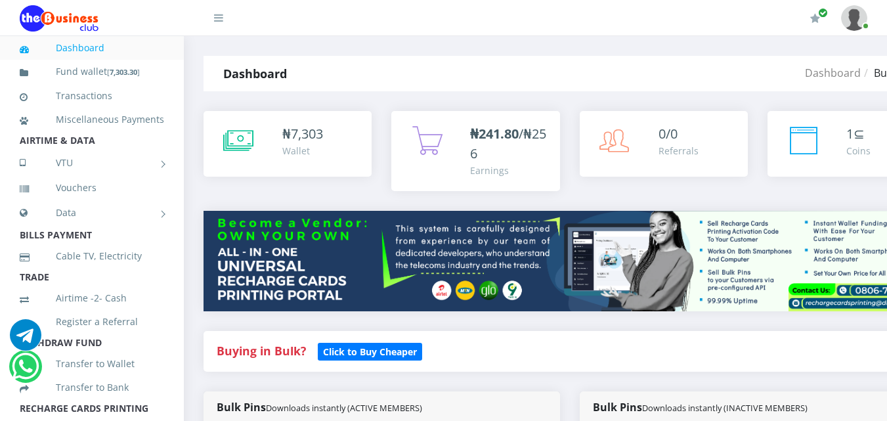
select select "MTN"
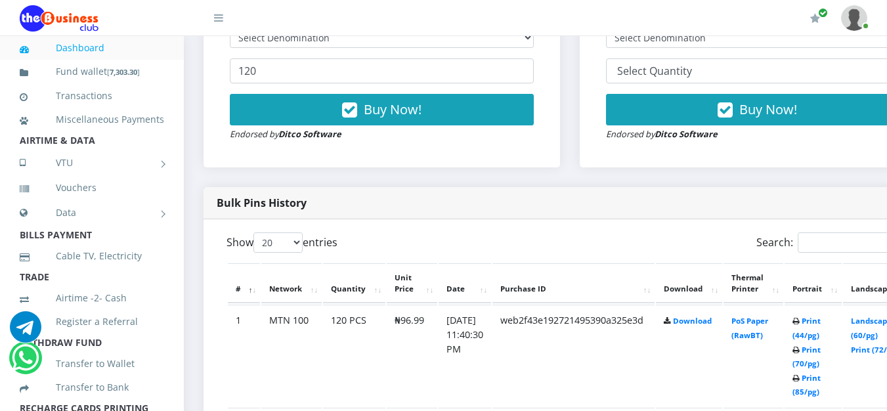
scroll to position [591, 0]
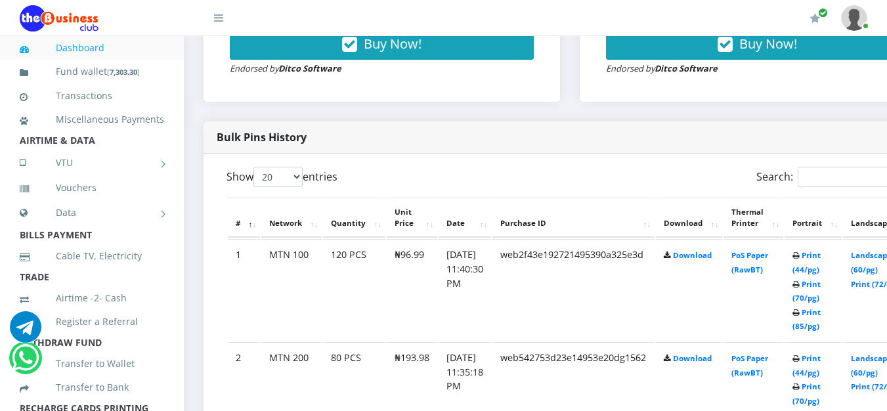
click at [800, 260] on icon at bounding box center [796, 256] width 7 height 8
click at [821, 258] on link "Print (44/pg)" at bounding box center [807, 262] width 28 height 24
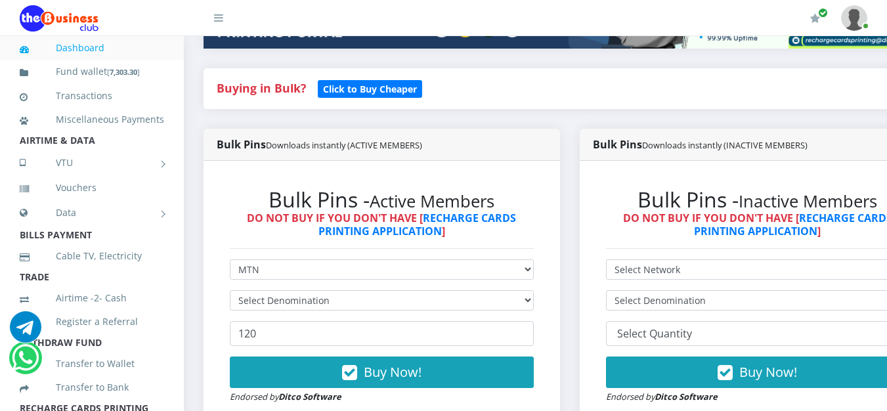
scroll to position [197, 0]
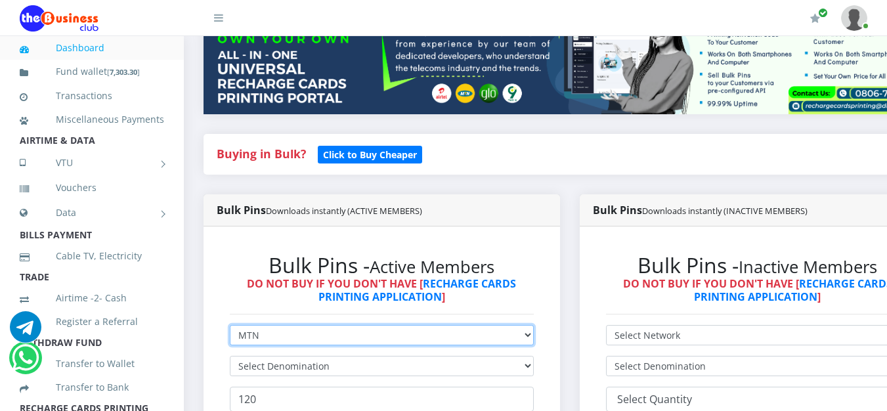
click at [530, 340] on select "Select Network MTN Globacom 9Mobile Airtel" at bounding box center [382, 335] width 304 height 20
select select "Glo"
click at [230, 328] on select "Select Network MTN Globacom 9Mobile Airtel" at bounding box center [382, 335] width 304 height 20
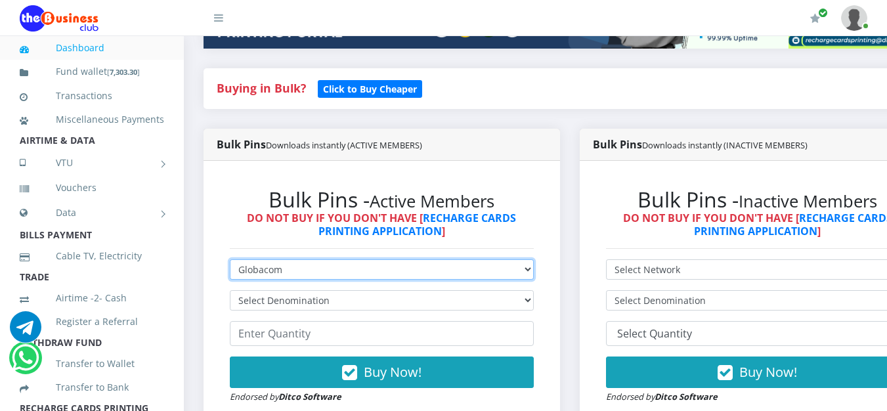
scroll to position [328, 0]
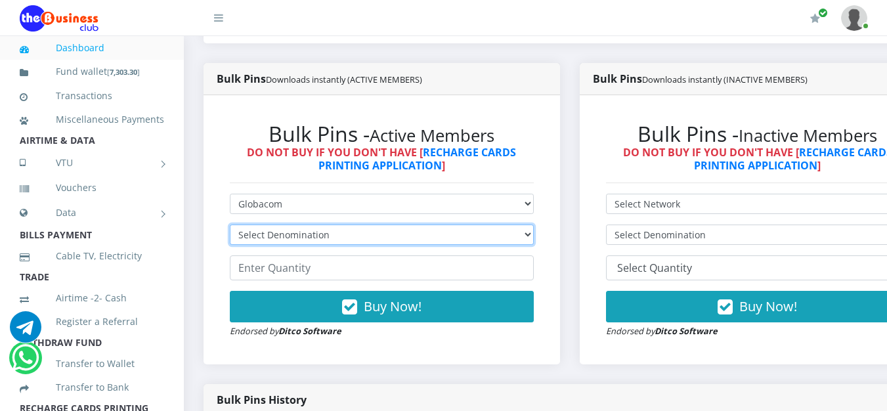
click at [534, 242] on select "Select Denomination Glo NGN100 - ₦96.55 Glo NGN200 - ₦193.10 Glo NGN500 - ₦482.…" at bounding box center [382, 235] width 304 height 20
select select "96.55-100"
click at [230, 227] on select "Select Denomination Glo NGN100 - ₦96.55 Glo NGN200 - ₦193.10 Glo NGN500 - ₦482.…" at bounding box center [382, 235] width 304 height 20
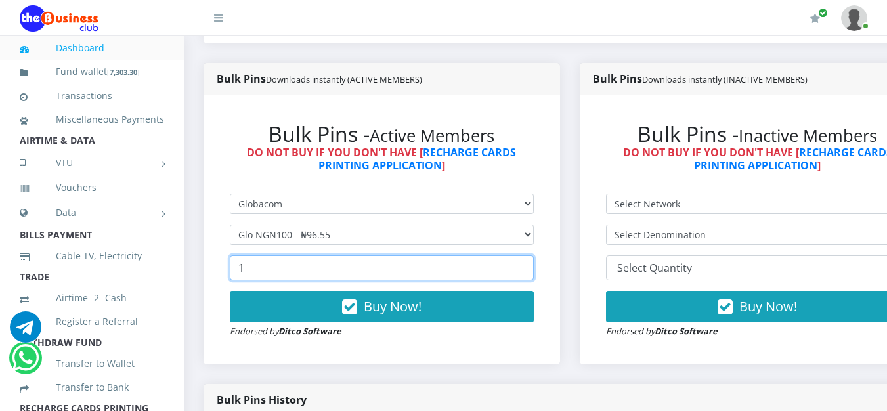
click at [534, 266] on input "1" at bounding box center [382, 267] width 304 height 25
click at [534, 266] on input "2" at bounding box center [382, 267] width 304 height 25
click at [534, 266] on input "3" at bounding box center [382, 267] width 304 height 25
click at [534, 266] on input "4" at bounding box center [382, 267] width 304 height 25
click at [534, 266] on input "5" at bounding box center [382, 267] width 304 height 25
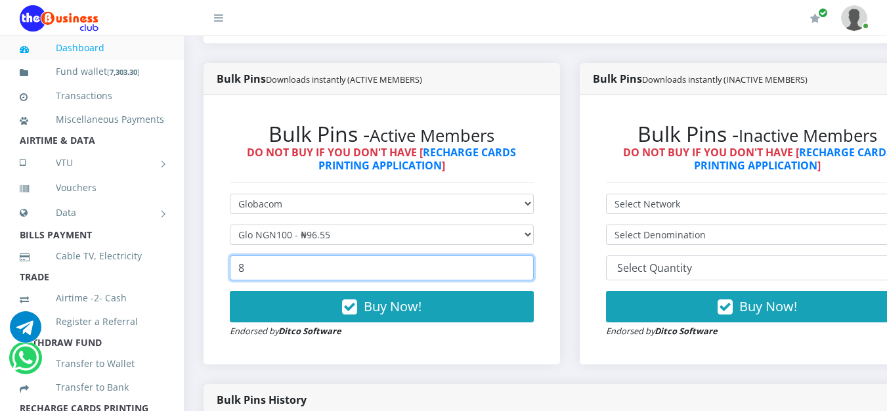
click at [534, 266] on input "8" at bounding box center [382, 267] width 304 height 25
click at [534, 266] on input "9" at bounding box center [382, 267] width 304 height 25
click at [534, 266] on input "10" at bounding box center [382, 267] width 304 height 25
click at [534, 266] on input "11" at bounding box center [382, 267] width 304 height 25
click at [534, 266] on input "12" at bounding box center [382, 267] width 304 height 25
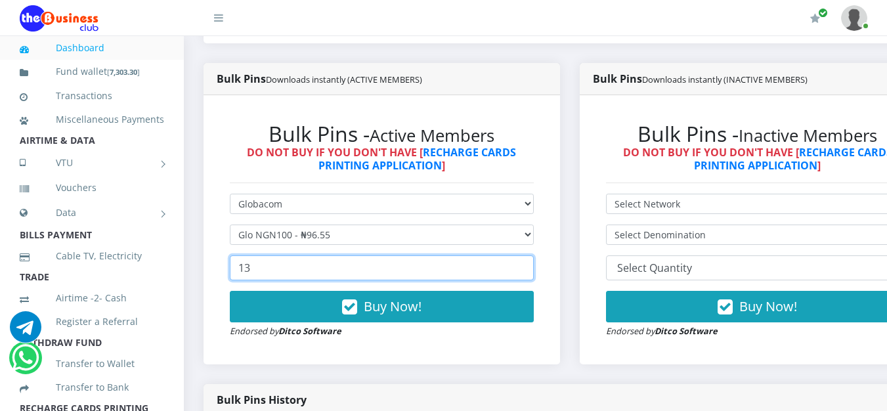
click at [534, 266] on input "13" at bounding box center [382, 267] width 304 height 25
click at [534, 266] on input "14" at bounding box center [382, 267] width 304 height 25
click at [534, 266] on input "15" at bounding box center [382, 267] width 304 height 25
click at [534, 266] on input "16" at bounding box center [382, 267] width 304 height 25
click at [534, 266] on input "17" at bounding box center [382, 267] width 304 height 25
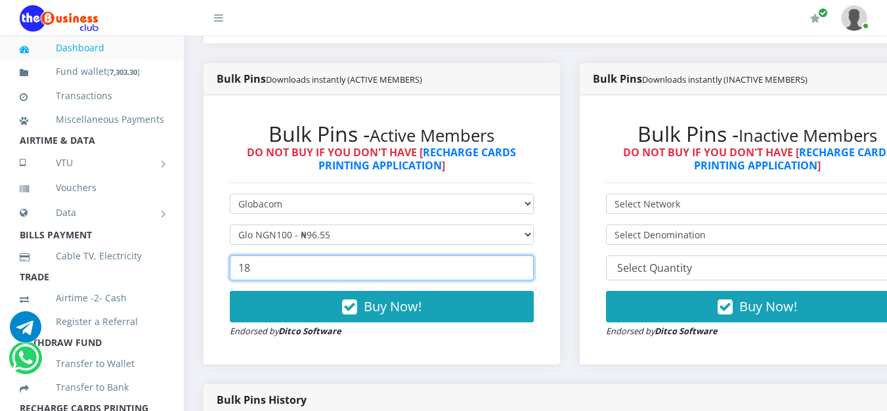
click at [534, 266] on input "18" at bounding box center [382, 267] width 304 height 25
click at [534, 266] on input "19" at bounding box center [382, 267] width 304 height 25
click at [534, 266] on input "20" at bounding box center [382, 267] width 304 height 25
click at [534, 266] on input "21" at bounding box center [382, 267] width 304 height 25
click at [534, 266] on input "22" at bounding box center [382, 267] width 304 height 25
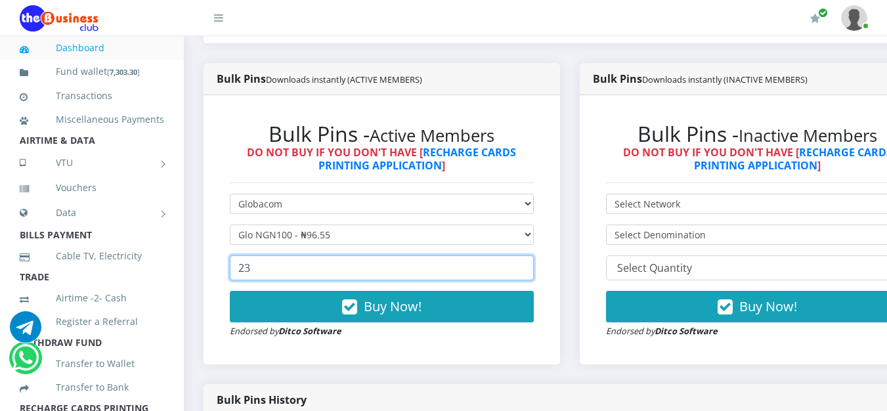
click at [534, 266] on input "23" at bounding box center [382, 267] width 304 height 25
click at [534, 266] on input "24" at bounding box center [382, 267] width 304 height 25
click at [534, 266] on input "25" at bounding box center [382, 267] width 304 height 25
click at [534, 266] on input "26" at bounding box center [382, 267] width 304 height 25
click at [534, 266] on input "27" at bounding box center [382, 267] width 304 height 25
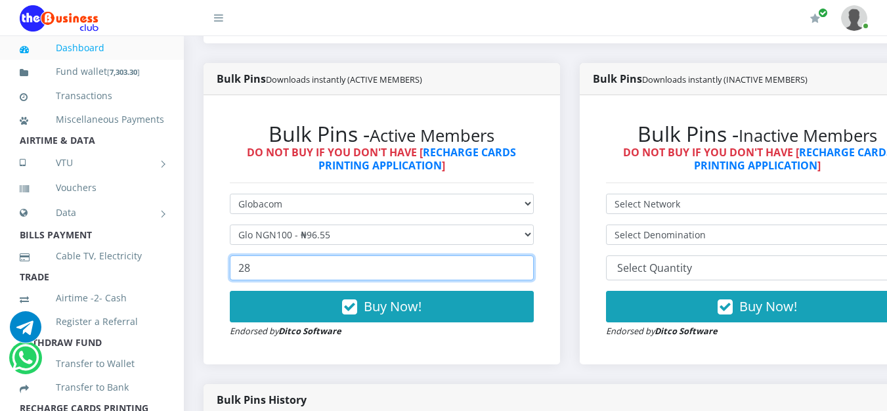
click at [534, 266] on input "28" at bounding box center [382, 267] width 304 height 25
click at [534, 266] on input "29" at bounding box center [382, 267] width 304 height 25
click at [534, 266] on input "30" at bounding box center [382, 267] width 304 height 25
click at [534, 266] on input "31" at bounding box center [382, 267] width 304 height 25
click at [534, 266] on input "32" at bounding box center [382, 267] width 304 height 25
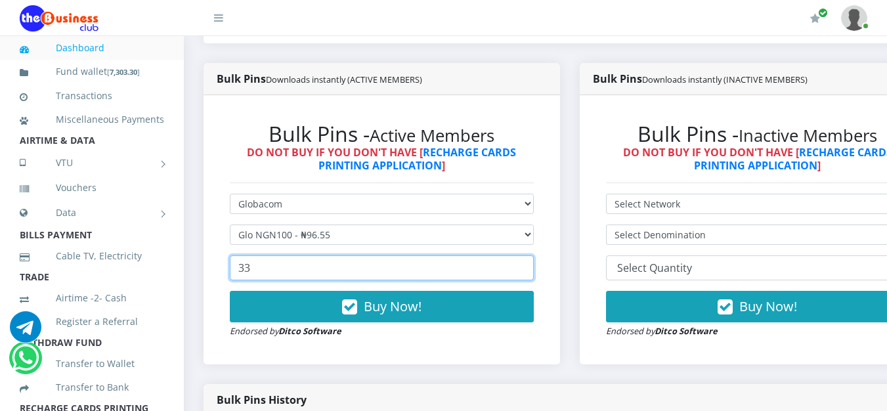
click at [534, 266] on input "33" at bounding box center [382, 267] width 304 height 25
click at [534, 266] on input "34" at bounding box center [382, 267] width 304 height 25
click at [534, 266] on input "35" at bounding box center [382, 267] width 304 height 25
click at [534, 266] on input "36" at bounding box center [382, 267] width 304 height 25
click at [534, 266] on input "37" at bounding box center [382, 267] width 304 height 25
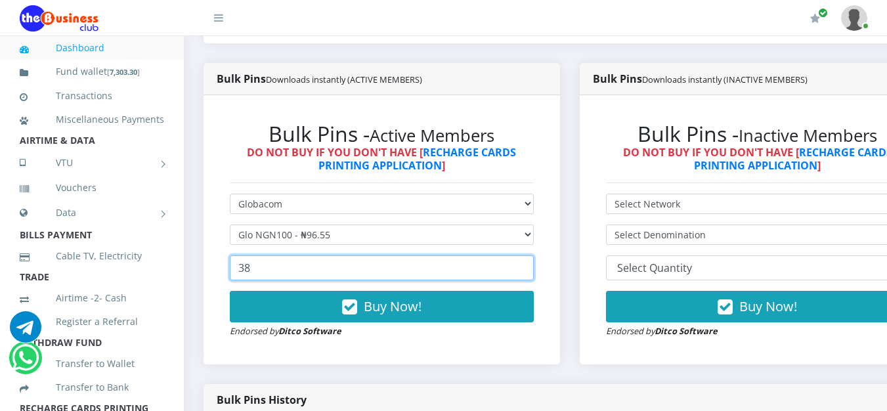
click at [534, 266] on input "38" at bounding box center [382, 267] width 304 height 25
click at [534, 266] on input "39" at bounding box center [382, 267] width 304 height 25
type input "40"
click at [534, 266] on input "40" at bounding box center [382, 267] width 304 height 25
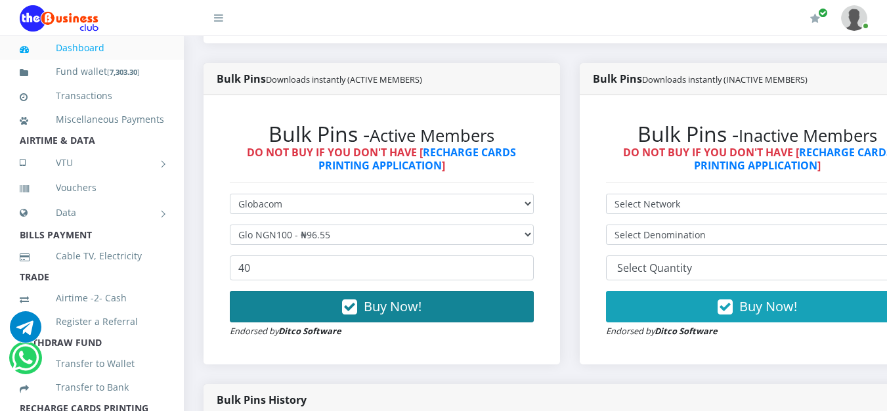
click at [455, 316] on button "Buy Now!" at bounding box center [382, 307] width 304 height 32
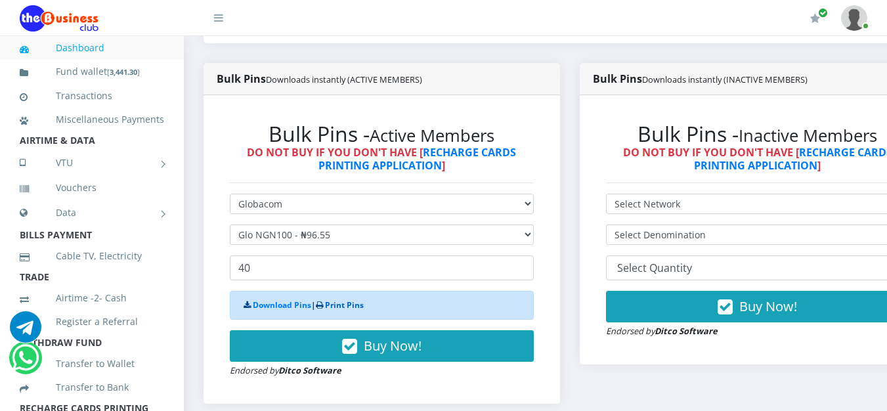
click at [336, 306] on link "Print Pins" at bounding box center [344, 304] width 39 height 11
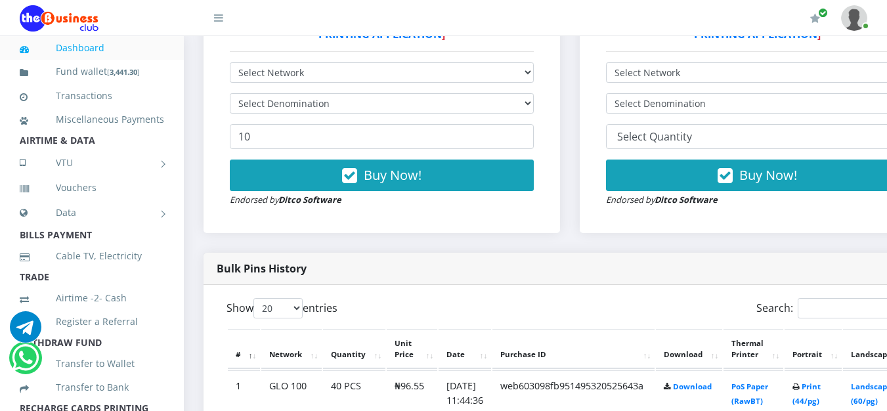
scroll to position [591, 0]
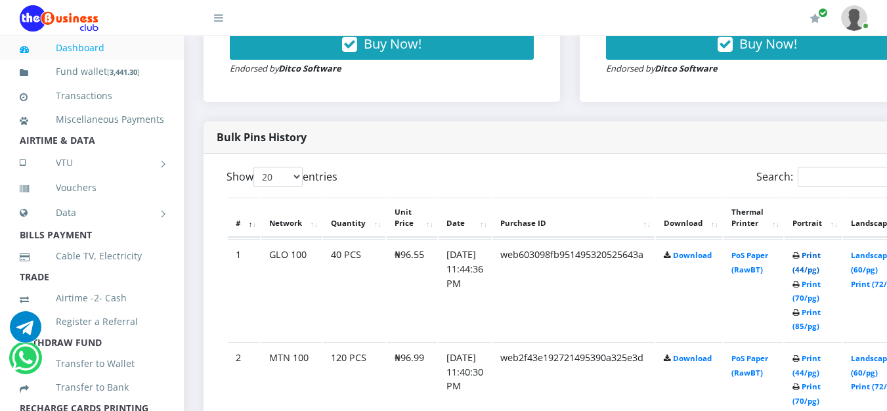
click at [821, 258] on link "Print (44/pg)" at bounding box center [807, 262] width 28 height 24
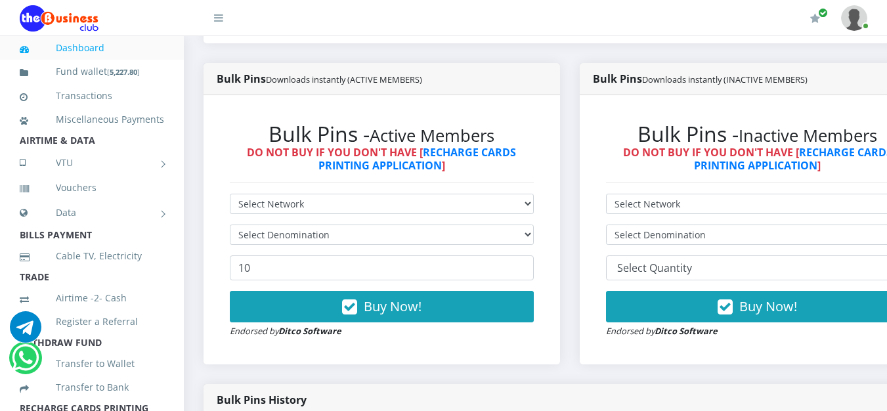
scroll to position [394, 0]
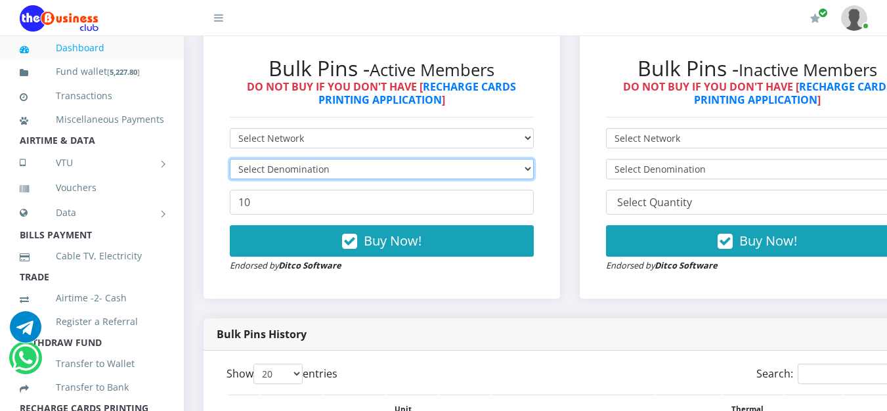
click at [534, 171] on select "Select Denomination" at bounding box center [382, 169] width 304 height 20
click at [230, 162] on select "Select Denomination" at bounding box center [382, 169] width 304 height 20
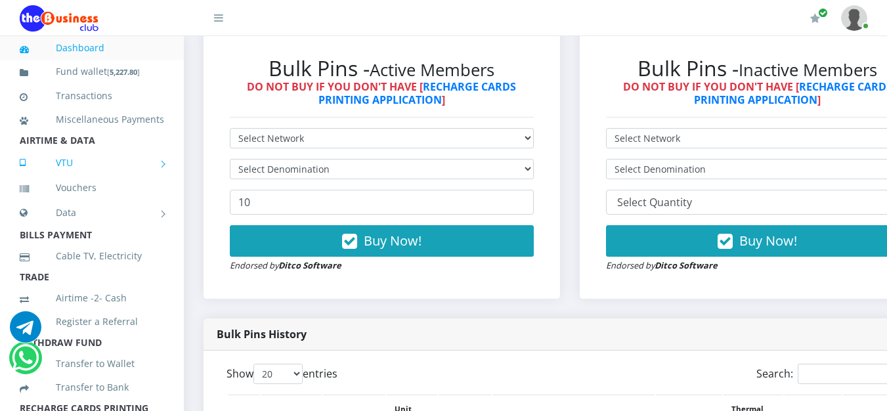
click at [68, 179] on link "VTU" at bounding box center [92, 162] width 144 height 33
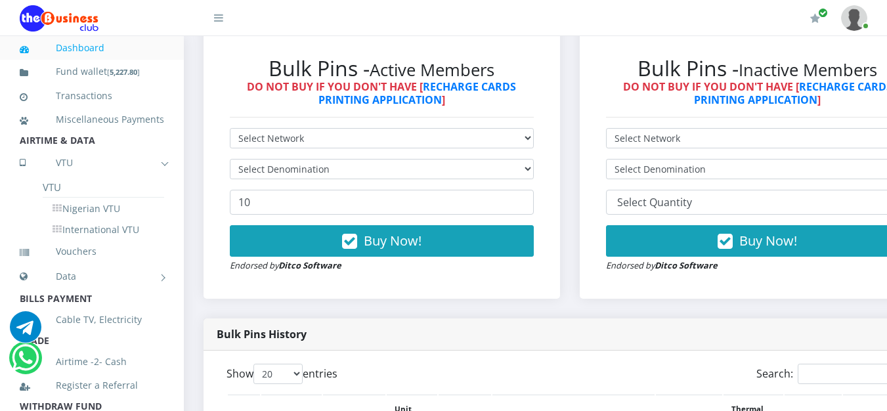
scroll to position [359, 0]
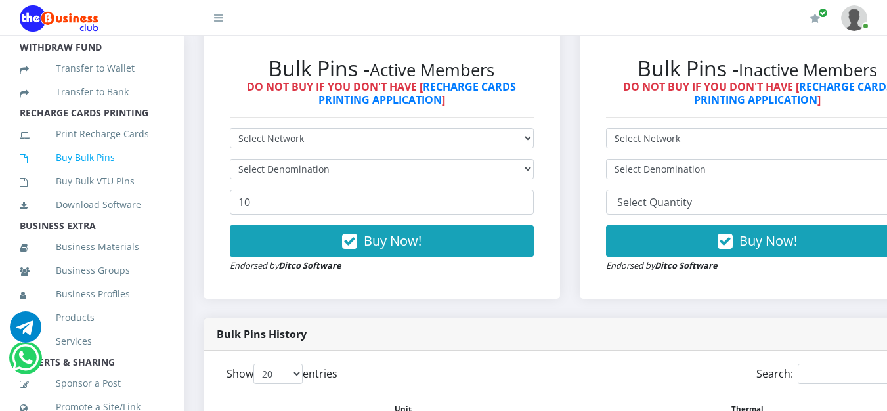
click at [61, 173] on link "Buy Bulk Pins" at bounding box center [92, 157] width 144 height 30
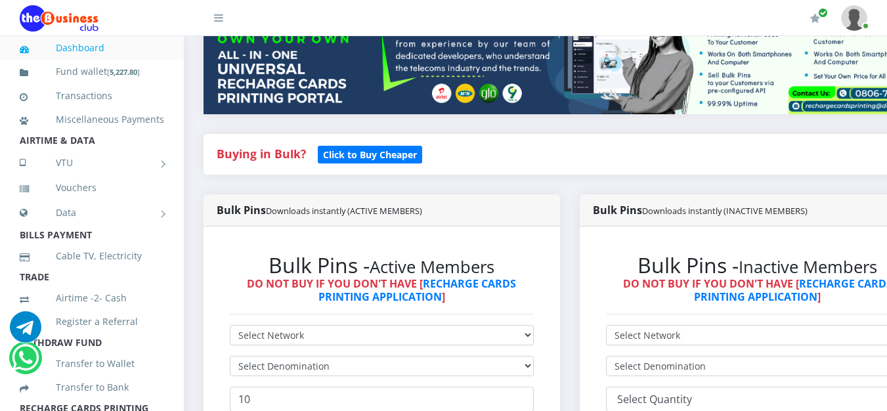
scroll to position [263, 0]
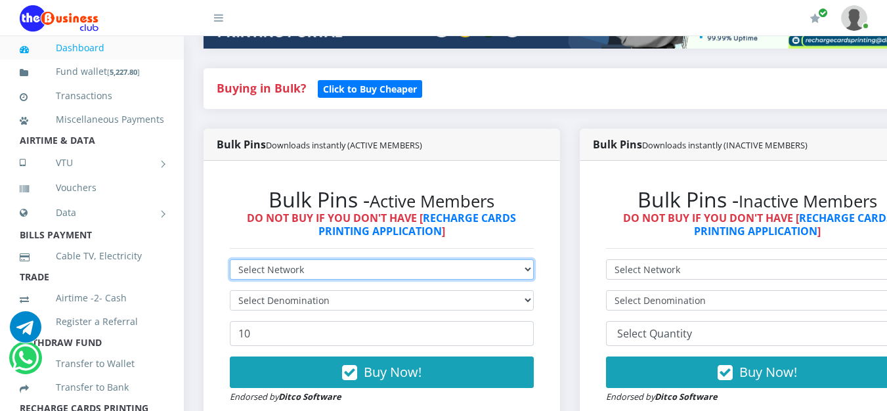
click at [534, 271] on select "Select Network MTN Globacom 9Mobile Airtel" at bounding box center [382, 269] width 304 height 20
select select "Glo"
click at [230, 262] on select "Select Network MTN Globacom 9Mobile Airtel" at bounding box center [382, 269] width 304 height 20
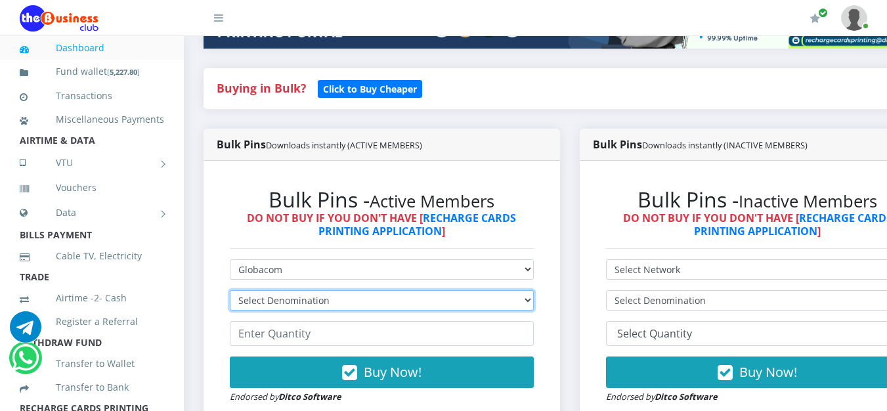
click at [534, 303] on select "Select Denomination Glo NGN100 - ₦96.55 Glo NGN200 - ₦193.10 Glo NGN500 - ₦482.…" at bounding box center [382, 300] width 304 height 20
select select "96.55-100"
click at [230, 293] on select "Select Denomination Glo NGN100 - ₦96.55 Glo NGN200 - ₦193.10 Glo NGN500 - ₦482.…" at bounding box center [382, 300] width 304 height 20
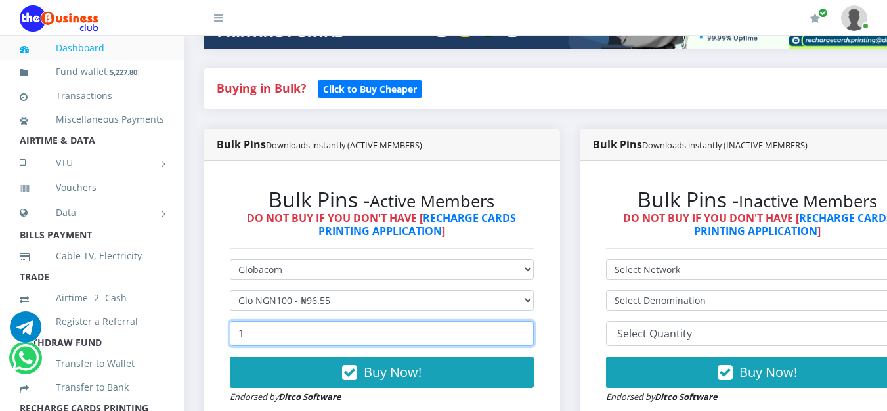
click at [530, 335] on input "1" at bounding box center [382, 333] width 304 height 25
click at [530, 335] on input "2" at bounding box center [382, 333] width 304 height 25
click at [530, 335] on input "3" at bounding box center [382, 333] width 304 height 25
click at [530, 335] on input "17" at bounding box center [382, 333] width 304 height 25
click at [530, 335] on input "37" at bounding box center [382, 333] width 304 height 25
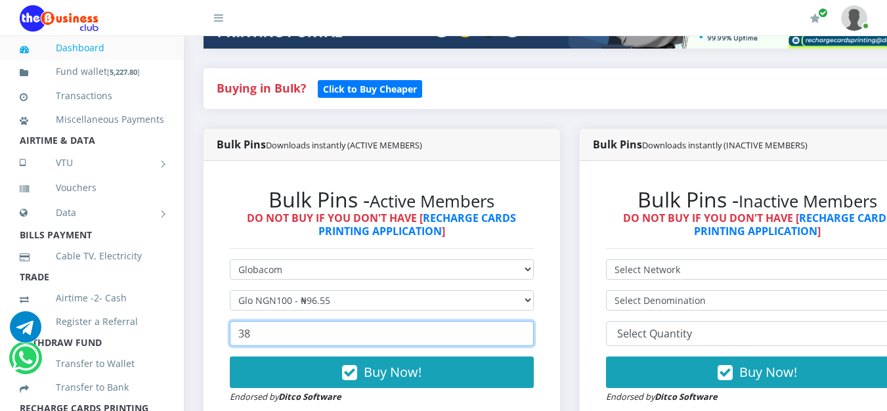
click at [530, 335] on input "38" at bounding box center [382, 333] width 304 height 25
click at [530, 335] on input "39" at bounding box center [382, 333] width 304 height 25
click at [530, 335] on input "40" at bounding box center [382, 333] width 304 height 25
click at [530, 335] on input "41" at bounding box center [382, 333] width 304 height 25
type input "40"
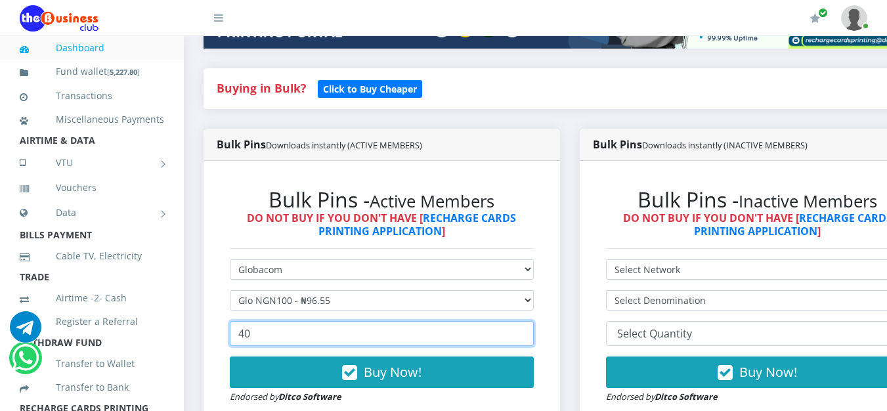
click at [534, 341] on input "40" at bounding box center [382, 333] width 304 height 25
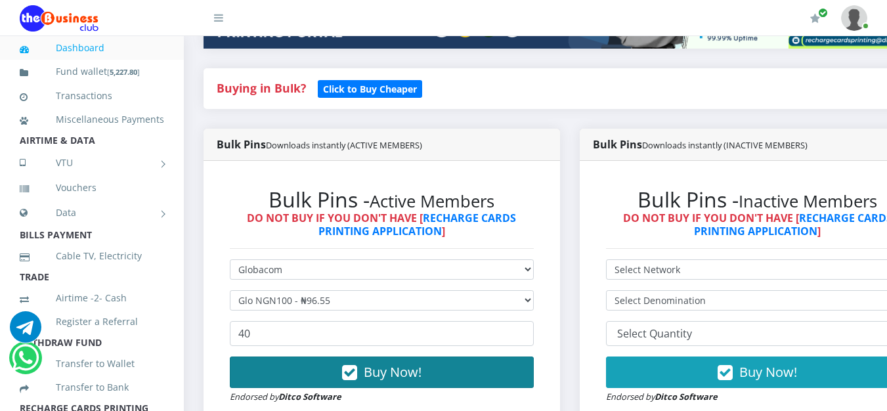
click at [468, 377] on button "Buy Now!" at bounding box center [382, 373] width 304 height 32
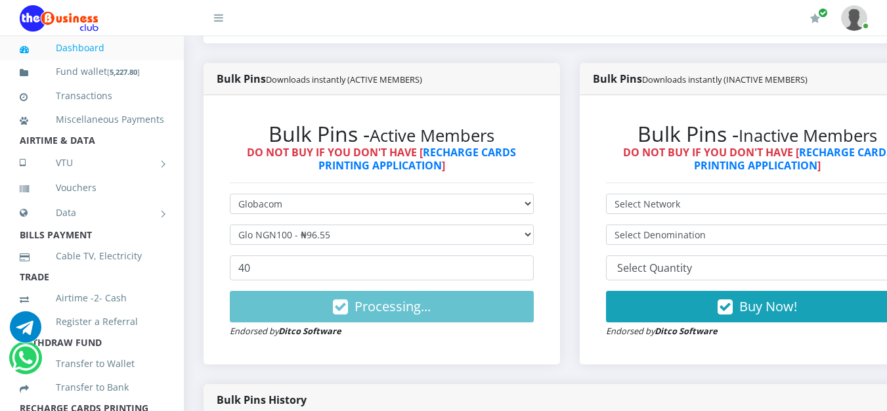
scroll to position [394, 0]
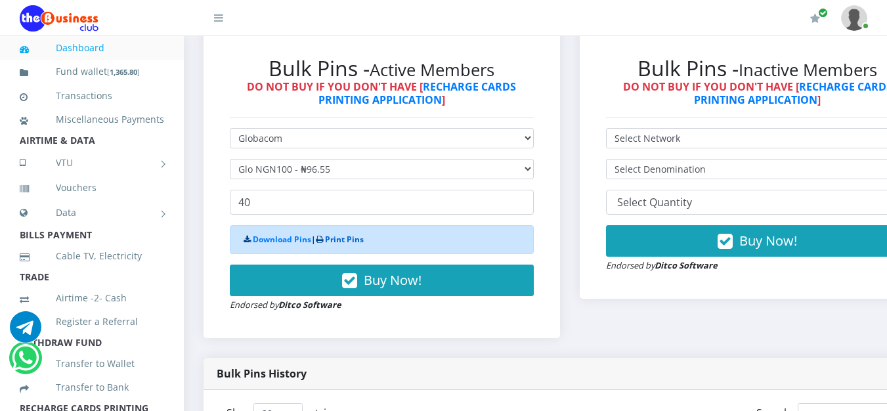
click at [343, 240] on link "Print Pins" at bounding box center [344, 239] width 39 height 11
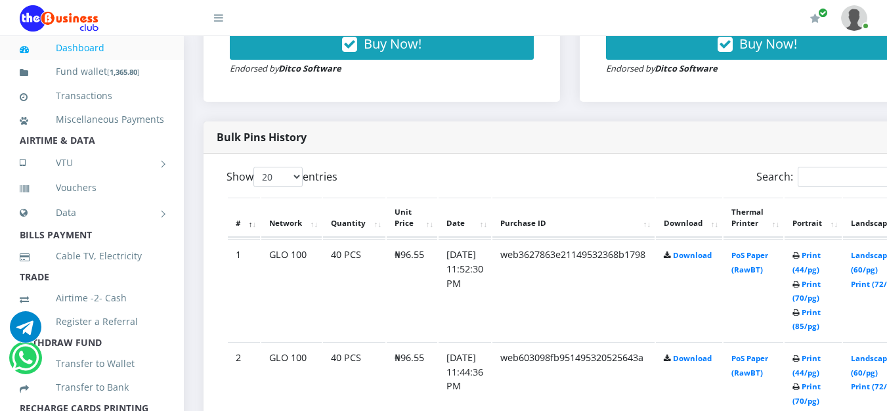
scroll to position [657, 0]
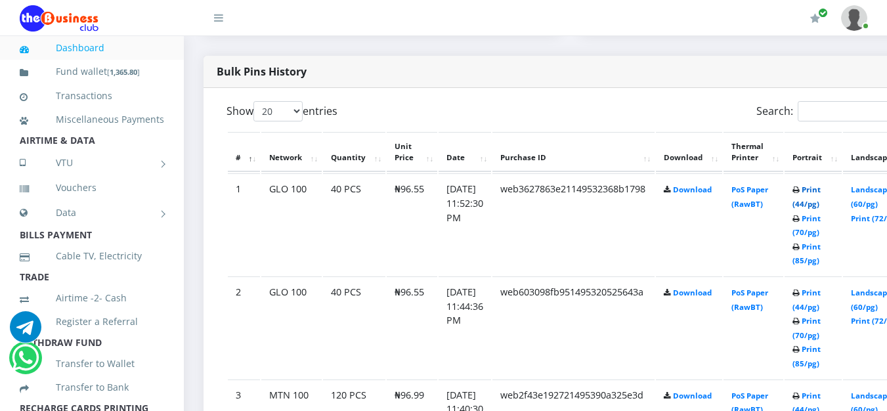
click at [821, 196] on link "Print (44/pg)" at bounding box center [807, 197] width 28 height 24
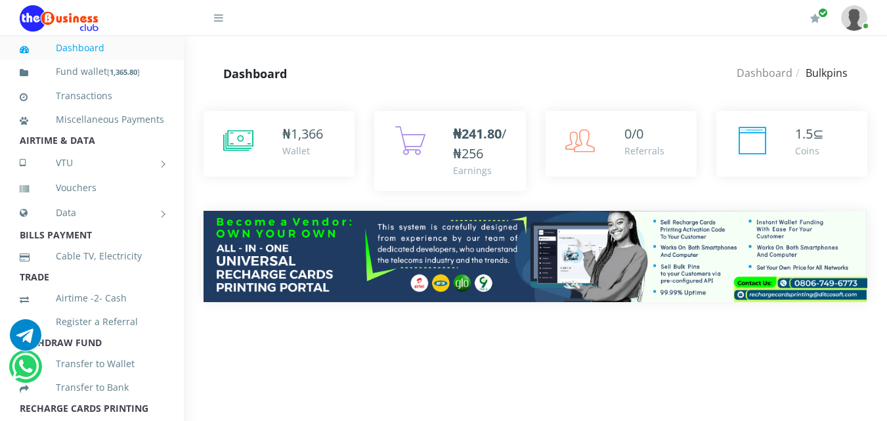
select select "Glo"
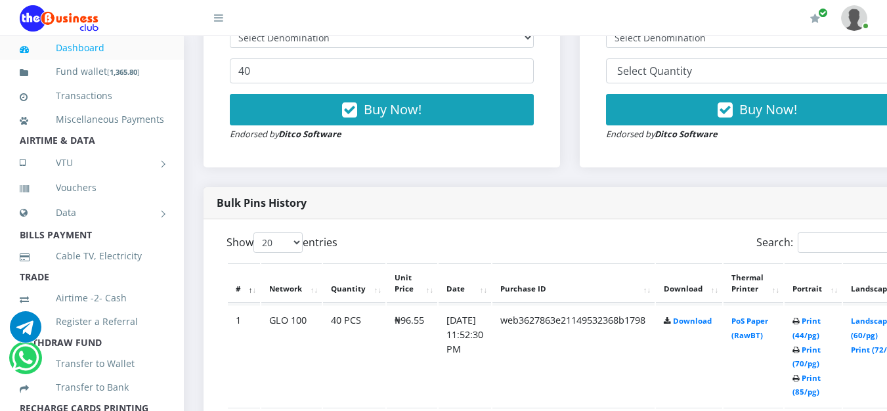
scroll to position [394, 0]
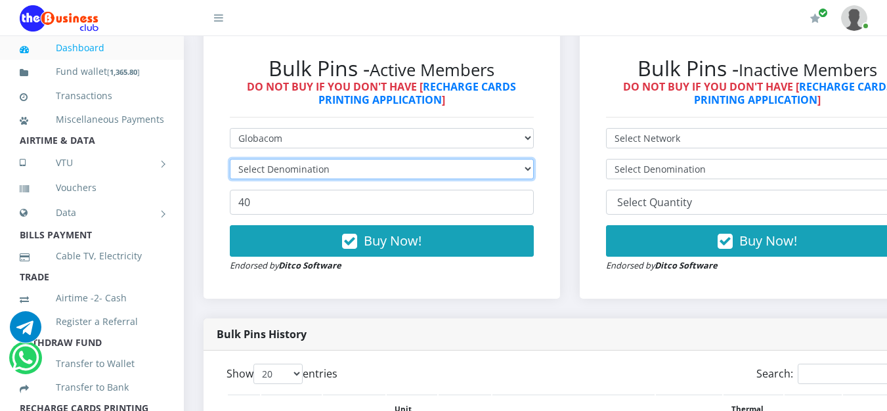
click at [506, 171] on select "Select Denomination" at bounding box center [382, 169] width 304 height 20
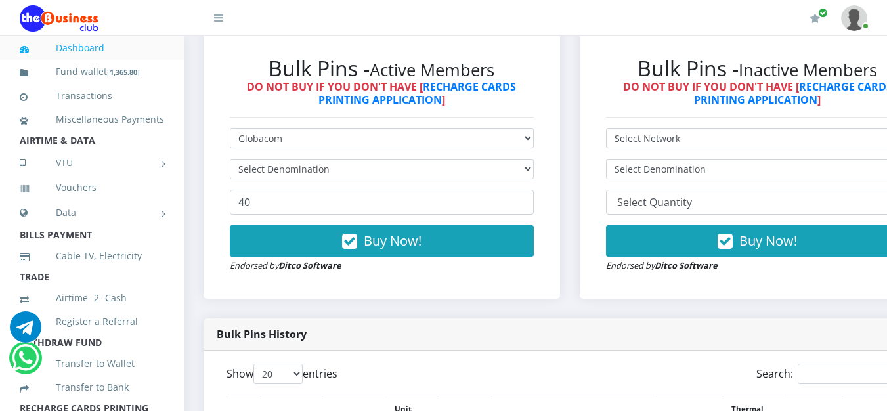
click at [171, 310] on li "Airtime -2- Cash" at bounding box center [92, 298] width 184 height 24
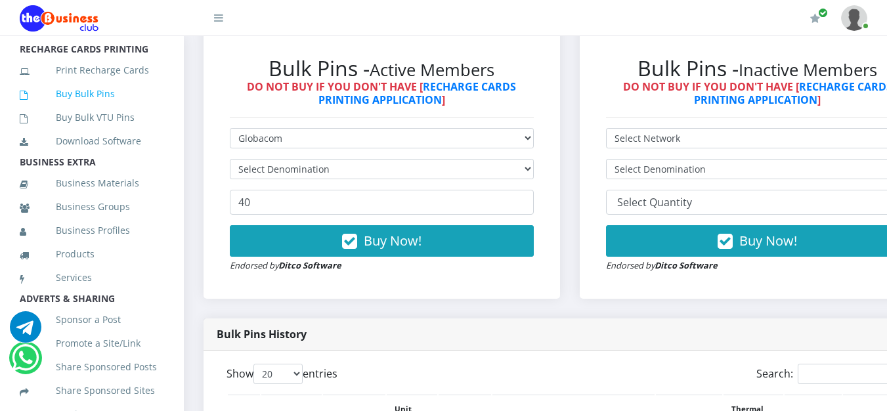
click at [54, 109] on link "Buy Bulk Pins" at bounding box center [92, 94] width 144 height 30
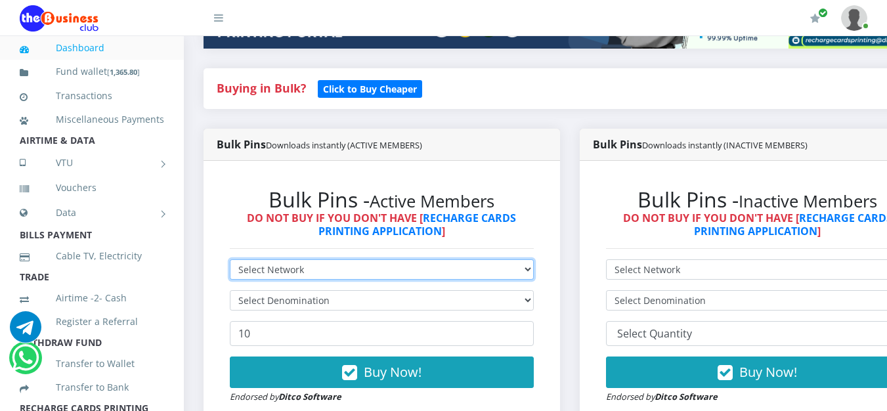
click at [528, 276] on select "Select Network MTN Globacom 9Mobile Airtel" at bounding box center [382, 269] width 304 height 20
select select "Glo"
click at [230, 262] on select "Select Network MTN Globacom 9Mobile Airtel" at bounding box center [382, 269] width 304 height 20
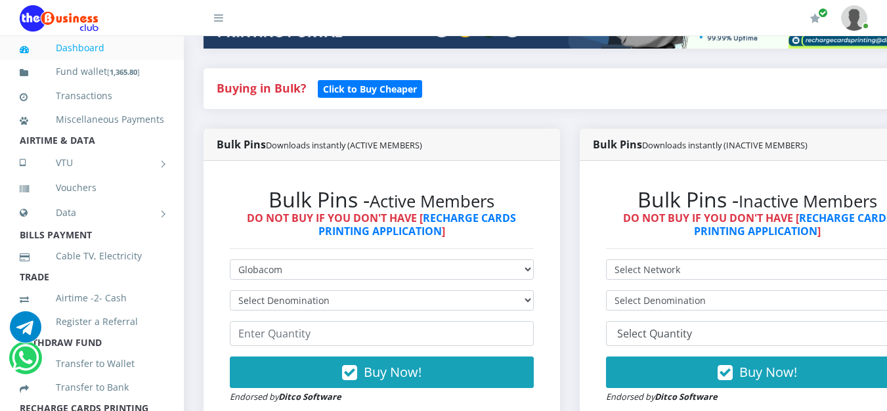
click at [546, 301] on div "Bulk Pins - Active Members DO NOT BUY IF YOU DON'T HAVE [ RECHARGE CARDS PRINTI…" at bounding box center [382, 295] width 330 height 243
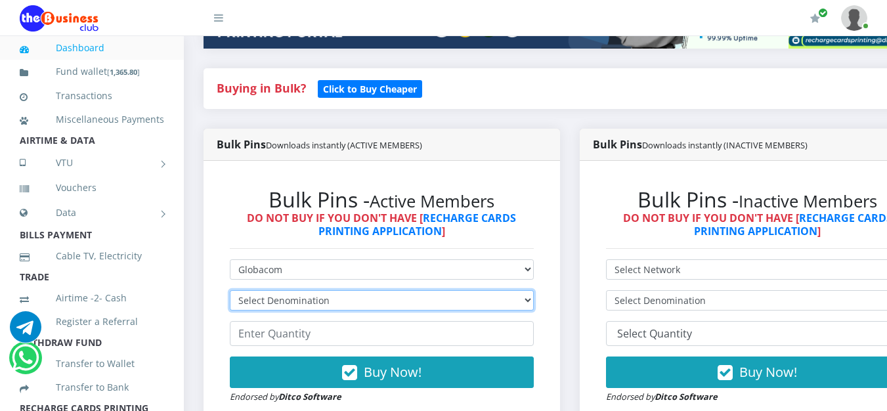
click at [534, 304] on select "Select Denomination Glo NGN100 - ₦96.55 Glo NGN200 - ₦193.10 Glo NGN500 - ₦482.…" at bounding box center [382, 300] width 304 height 20
select select "96.55-100"
click at [230, 293] on select "Select Denomination Glo NGN100 - ₦96.55 Glo NGN200 - ₦193.10 Glo NGN500 - ₦482.…" at bounding box center [382, 300] width 304 height 20
